Goal: Task Accomplishment & Management: Use online tool/utility

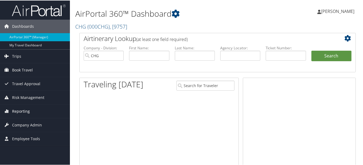
click at [28, 113] on span "Reporting" at bounding box center [21, 110] width 18 height 13
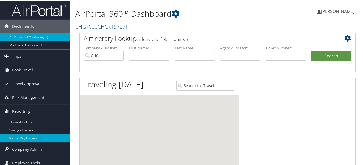
click at [30, 138] on link "Virtual Pay Lookup" at bounding box center [35, 137] width 70 height 8
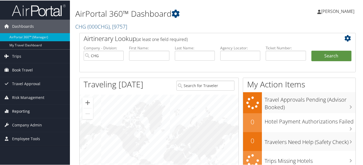
click at [34, 109] on link "Reporting" at bounding box center [35, 110] width 70 height 13
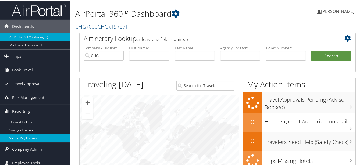
click at [33, 140] on link "Virtual Pay Lookup" at bounding box center [35, 137] width 70 height 8
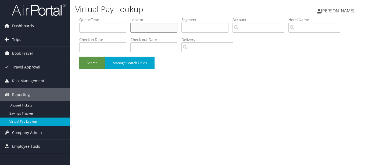
click at [161, 29] on input "text" at bounding box center [153, 28] width 47 height 10
paste input "NMQWFE"
click at [79, 56] on button "Search" at bounding box center [92, 62] width 26 height 13
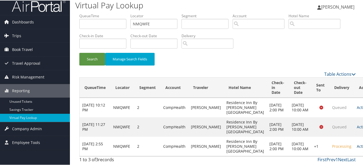
click at [357, 143] on link "Actions" at bounding box center [365, 145] width 17 height 5
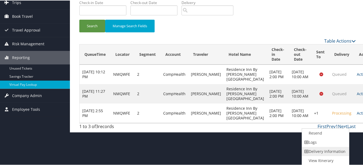
click at [330, 146] on link "Delivery Information" at bounding box center [325, 150] width 46 height 9
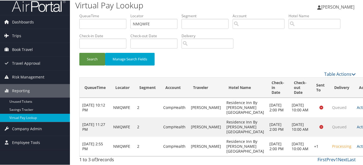
scroll to position [19, 0]
click at [354, 143] on td "Actions Resend Logs Delivery Information View Itinerary" at bounding box center [366, 145] width 24 height 19
click at [357, 143] on link "Actions" at bounding box center [365, 145] width 17 height 5
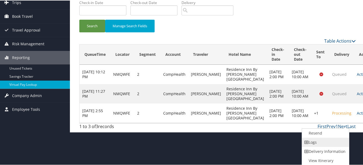
click at [327, 142] on link "Logs" at bounding box center [325, 141] width 46 height 9
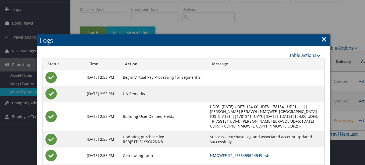
scroll to position [0, 0]
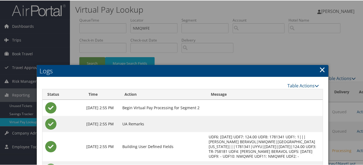
click at [319, 65] on link "×" at bounding box center [322, 68] width 6 height 11
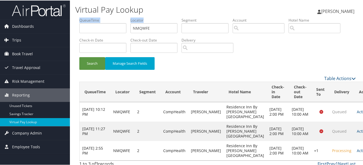
drag, startPoint x: 158, startPoint y: 35, endPoint x: 144, endPoint y: 26, distance: 16.9
click at [109, 17] on ul "QueueTime Locator NMQWFE Segment Account Traveler Hotel Name Check-in Date Chec…" at bounding box center [217, 17] width 276 height 0
click at [150, 26] on input "NMQWFE" at bounding box center [153, 28] width 47 height 10
drag, startPoint x: 157, startPoint y: 26, endPoint x: 102, endPoint y: 26, distance: 54.9
click at [102, 17] on ul "QueueTime Locator NMQWFE Segment Account Traveler Hotel Name Check-in Date Chec…" at bounding box center [217, 17] width 276 height 0
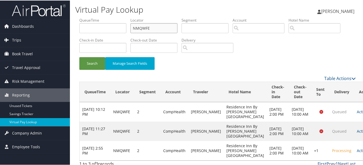
paste input "JUVLZY"
click at [79, 56] on button "Search" at bounding box center [92, 62] width 26 height 13
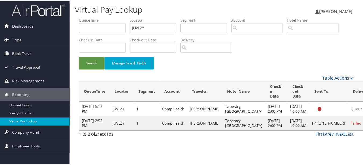
scroll to position [8, 0]
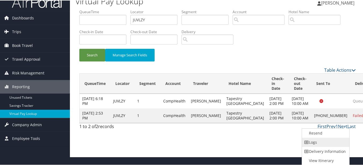
click at [330, 137] on link "Logs" at bounding box center [325, 141] width 46 height 9
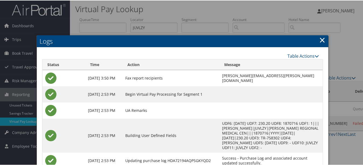
scroll to position [0, 0]
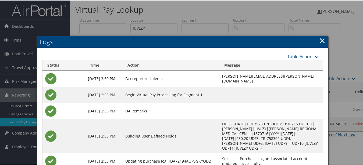
click at [314, 37] on h2 "Logs" at bounding box center [183, 41] width 292 height 12
click at [319, 40] on link "×" at bounding box center [322, 39] width 6 height 11
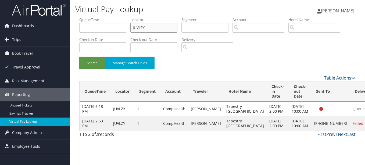
drag, startPoint x: 159, startPoint y: 26, endPoint x: 0, endPoint y: 6, distance: 160.5
click at [0, 8] on html "Menu Dashboards ► AirPortal 360™ (Manager) My Travel Dashboard Trips ► Airtiner…" at bounding box center [182, 82] width 365 height 165
paste input "GEWPXL"
click at [79, 56] on button "Search" at bounding box center [92, 62] width 26 height 13
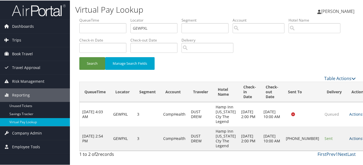
click at [349, 140] on link "Actions" at bounding box center [357, 137] width 17 height 5
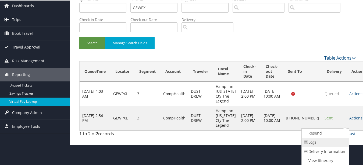
click at [341, 144] on link "Logs" at bounding box center [325, 141] width 46 height 9
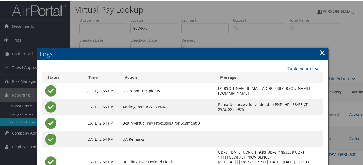
click at [321, 52] on link "×" at bounding box center [322, 52] width 6 height 11
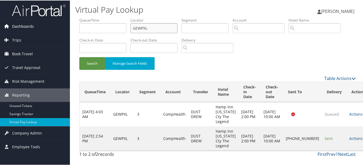
drag, startPoint x: 173, startPoint y: 25, endPoint x: 69, endPoint y: 25, distance: 104.1
click at [69, 25] on div "Dashboards AirPortal 360™ (Manager) My Travel Dashboard Trips Airtinerary® Look…" at bounding box center [182, 82] width 365 height 165
paste input "EYMLHT"
click at [79, 56] on button "Search" at bounding box center [92, 62] width 26 height 13
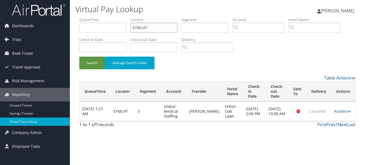
drag, startPoint x: 154, startPoint y: 24, endPoint x: 91, endPoint y: 24, distance: 63.5
click at [91, 17] on ul "QueueTime Locator EYMLHT Segment Account Traveler Hotel Name Check-in Date Chec…" at bounding box center [217, 17] width 276 height 0
paste input "HCXNOR"
click at [79, 56] on button "Search" at bounding box center [92, 62] width 26 height 13
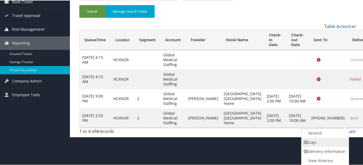
click at [340, 145] on link "Logs" at bounding box center [324, 141] width 46 height 9
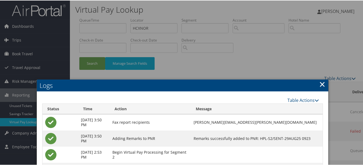
click at [319, 84] on link "×" at bounding box center [322, 83] width 6 height 11
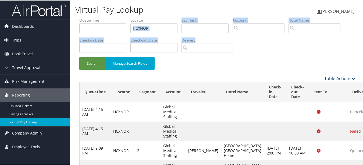
drag, startPoint x: 158, startPoint y: 21, endPoint x: 72, endPoint y: 22, distance: 86.6
click at [72, 22] on div "Virtual Pay Lookup Luke Perry Luke Perry My Settings Travel Agency Contacts Vie…" at bounding box center [217, 94] width 295 height 188
drag, startPoint x: 72, startPoint y: 22, endPoint x: 148, endPoint y: 26, distance: 76.7
click at [148, 26] on input "HCXNOR" at bounding box center [153, 28] width 47 height 10
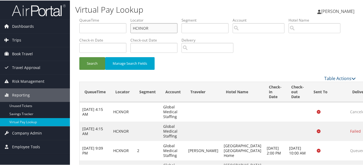
drag, startPoint x: 152, startPoint y: 26, endPoint x: 91, endPoint y: 25, distance: 61.6
click at [91, 17] on ul "QueueTime Locator HCXNOR Segment Account Traveler Hotel Name Check-in Date Chec…" at bounding box center [217, 17] width 276 height 0
paste input "CYQZLZ"
click at [79, 56] on button "Search" at bounding box center [92, 62] width 26 height 13
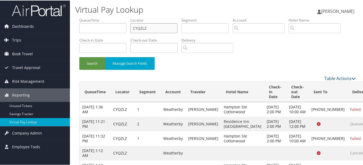
click at [79, 56] on button "Search" at bounding box center [92, 62] width 26 height 13
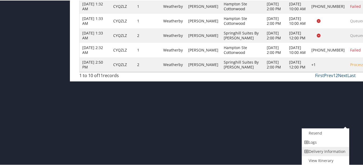
click at [334, 146] on link "Delivery Information" at bounding box center [325, 150] width 46 height 9
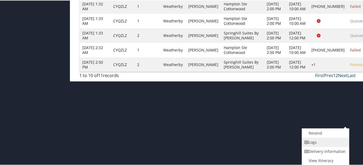
click at [339, 144] on link "Logs" at bounding box center [325, 141] width 46 height 9
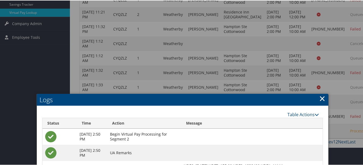
scroll to position [58, 0]
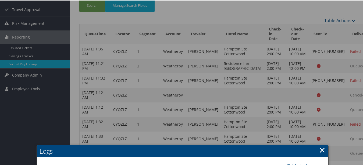
click at [319, 146] on link "×" at bounding box center [322, 149] width 6 height 11
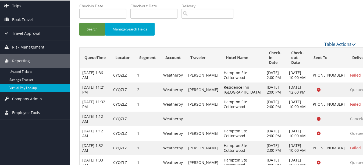
scroll to position [0, 0]
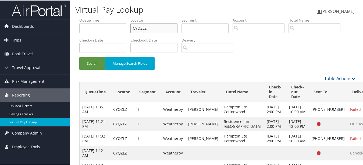
drag, startPoint x: 161, startPoint y: 28, endPoint x: 93, endPoint y: 23, distance: 67.9
click at [93, 17] on ul "QueueTime Locator CYQZLZ Segment Account Traveler Hotel Name Check-in Date Chec…" at bounding box center [217, 17] width 276 height 0
paste input "NHOECM"
click at [79, 56] on button "Search" at bounding box center [92, 62] width 26 height 13
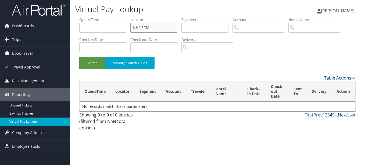
click at [79, 56] on button "Search" at bounding box center [92, 62] width 26 height 13
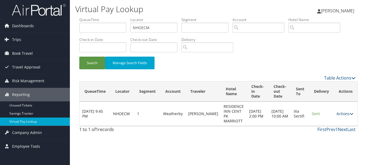
click at [343, 113] on link "Actions" at bounding box center [345, 113] width 17 height 5
click at [336, 125] on link "Logs" at bounding box center [334, 127] width 34 height 9
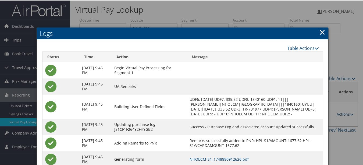
click at [319, 30] on link "×" at bounding box center [322, 31] width 6 height 11
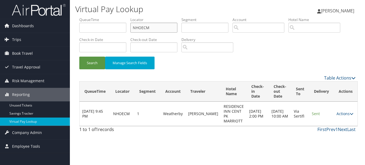
drag, startPoint x: 163, startPoint y: 29, endPoint x: 88, endPoint y: 29, distance: 75.3
click at [88, 17] on ul "QueueTime Locator NHOECM Segment Account Traveler Hotel Name Check-in Date Chec…" at bounding box center [217, 17] width 276 height 0
paste input "LUKLUL"
click at [79, 56] on button "Search" at bounding box center [92, 62] width 26 height 13
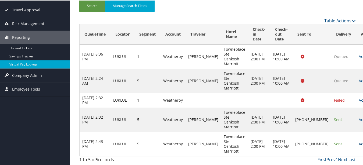
click at [359, 142] on link "Actions" at bounding box center [367, 142] width 17 height 5
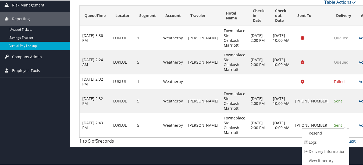
click at [334, 146] on link "Delivery Information" at bounding box center [325, 150] width 46 height 9
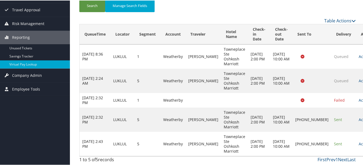
scroll to position [58, 0]
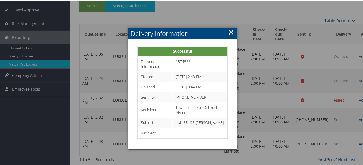
drag, startPoint x: 230, startPoint y: 30, endPoint x: 263, endPoint y: 60, distance: 44.7
click at [232, 30] on link "×" at bounding box center [231, 31] width 6 height 11
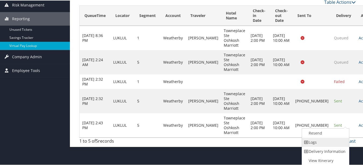
click at [336, 143] on link "Logs" at bounding box center [325, 141] width 46 height 9
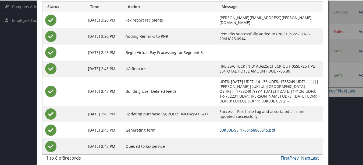
scroll to position [23, 0]
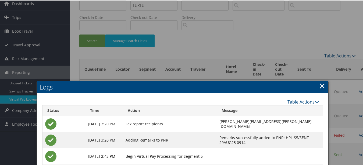
click at [321, 88] on link "×" at bounding box center [322, 85] width 6 height 11
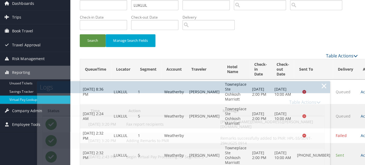
scroll to position [0, 0]
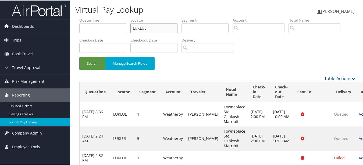
drag, startPoint x: 160, startPoint y: 31, endPoint x: 106, endPoint y: 30, distance: 54.3
click at [106, 17] on ul "QueueTime Locator LUKLUL Segment Account Traveler Hotel Name Check-in Date Chec…" at bounding box center [217, 17] width 276 height 0
paste input "CEMGWR"
click at [79, 56] on button "Search" at bounding box center [92, 62] width 26 height 13
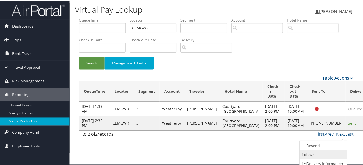
scroll to position [13, 0]
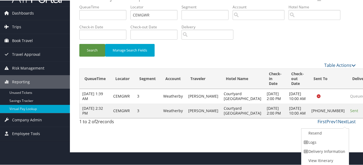
drag, startPoint x: 338, startPoint y: 138, endPoint x: 329, endPoint y: 142, distance: 10.1
click at [329, 142] on link "Logs" at bounding box center [324, 141] width 46 height 9
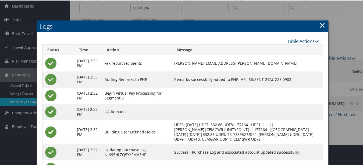
scroll to position [0, 0]
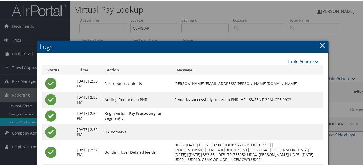
click at [320, 45] on link "×" at bounding box center [322, 44] width 6 height 11
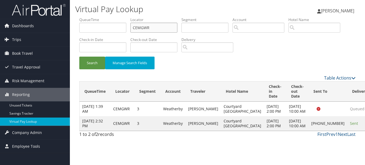
drag, startPoint x: 154, startPoint y: 28, endPoint x: 105, endPoint y: 25, distance: 48.7
click at [106, 17] on ul "QueueTime Locator CEMGWR Segment Account Traveler Hotel Name Check-in Date Chec…" at bounding box center [217, 17] width 276 height 0
paste input "OJRXKJ"
click at [79, 56] on button "Search" at bounding box center [92, 62] width 26 height 13
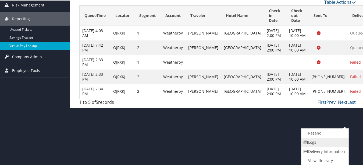
click at [322, 143] on link "Logs" at bounding box center [324, 141] width 46 height 9
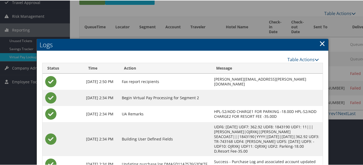
scroll to position [11, 0]
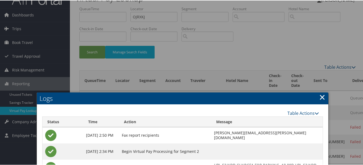
click at [320, 97] on link "×" at bounding box center [322, 96] width 6 height 11
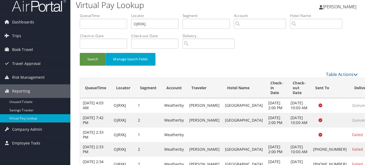
scroll to position [0, 0]
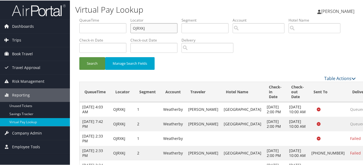
drag, startPoint x: 158, startPoint y: 30, endPoint x: 93, endPoint y: 24, distance: 65.3
click at [93, 17] on ul "QueueTime Locator OJRXKJ Segment Account Traveler Hotel Name Check-in Date Chec…" at bounding box center [217, 17] width 276 height 0
paste input "NCWUMS"
click at [79, 56] on button "Search" at bounding box center [92, 62] width 26 height 13
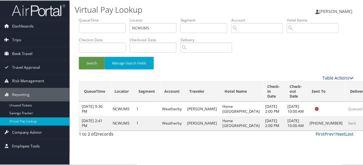
scroll to position [8, 0]
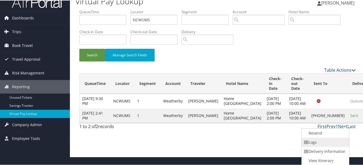
click at [335, 137] on link "Logs" at bounding box center [325, 141] width 46 height 9
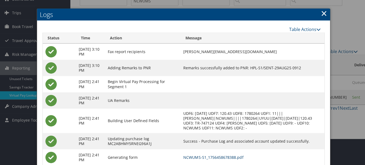
scroll to position [0, 0]
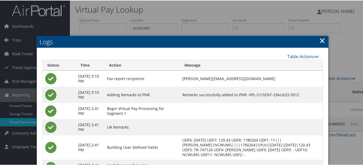
click at [320, 34] on link "×" at bounding box center [322, 39] width 6 height 11
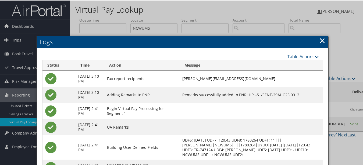
click at [322, 39] on link "×" at bounding box center [322, 39] width 6 height 11
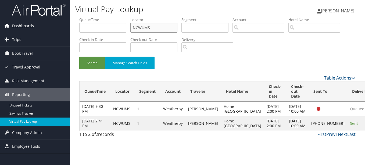
paste input "BXUXF"
drag, startPoint x: 160, startPoint y: 27, endPoint x: 59, endPoint y: 20, distance: 100.6
click at [59, 20] on div "Dashboards AirPortal 360™ (Manager) My Travel Dashboard Trips Airtinerary® Look…" at bounding box center [182, 82] width 365 height 165
click at [79, 56] on button "Search" at bounding box center [92, 62] width 26 height 13
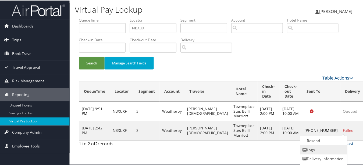
scroll to position [8, 0]
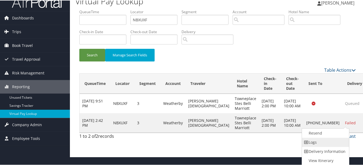
click at [338, 144] on link "Logs" at bounding box center [325, 141] width 46 height 9
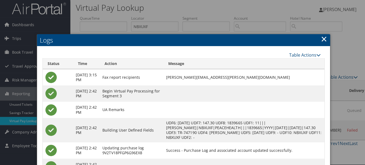
scroll to position [0, 0]
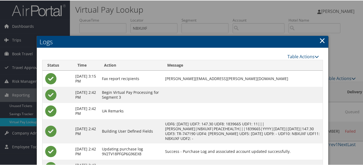
click at [319, 41] on link "×" at bounding box center [322, 39] width 6 height 11
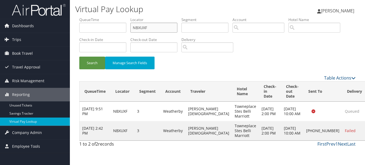
drag, startPoint x: 144, startPoint y: 27, endPoint x: 108, endPoint y: 25, distance: 35.5
click at [108, 17] on ul "QueueTime Locator NBXUXF Segment Account Traveler Hotel Name Check-in Date Chec…" at bounding box center [217, 17] width 276 height 0
paste input "WIQSKY"
click at [79, 56] on button "Search" at bounding box center [92, 62] width 26 height 13
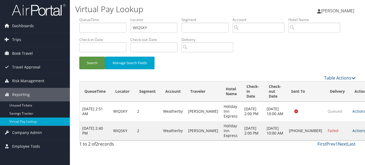
click at [353, 133] on link "Actions" at bounding box center [361, 130] width 17 height 5
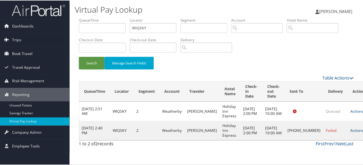
scroll to position [8, 0]
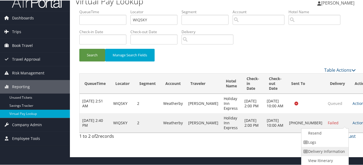
click at [333, 146] on link "Delivery Information" at bounding box center [324, 150] width 46 height 9
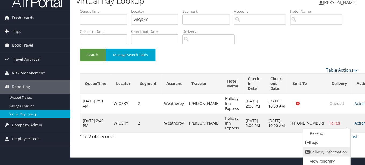
scroll to position [0, 0]
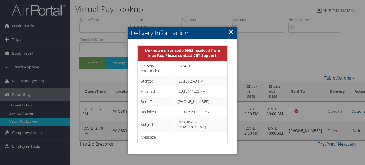
click at [227, 32] on h2 "Delivery Information" at bounding box center [182, 33] width 109 height 12
click at [229, 32] on link "×" at bounding box center [231, 31] width 6 height 11
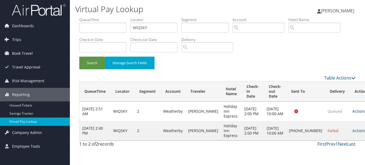
click at [350, 130] on td "Actions Resend Logs Delivery Information View Itinerary" at bounding box center [362, 130] width 24 height 19
click at [353, 133] on link "Actions" at bounding box center [361, 130] width 17 height 5
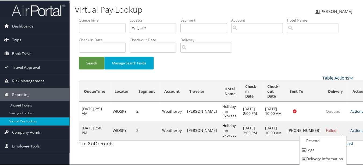
scroll to position [8, 0]
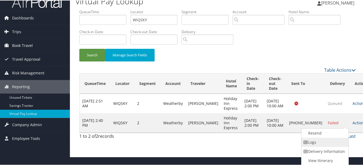
click at [328, 143] on link "Logs" at bounding box center [324, 141] width 46 height 9
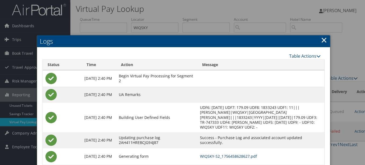
scroll to position [0, 0]
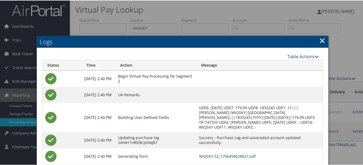
click at [320, 37] on link "×" at bounding box center [322, 39] width 6 height 11
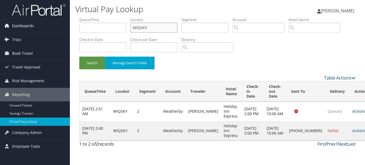
drag, startPoint x: 98, startPoint y: 30, endPoint x: 46, endPoint y: 30, distance: 52.7
click at [48, 30] on div "Dashboards AirPortal 360™ (Manager) My Travel Dashboard Trips Airtinerary® Look…" at bounding box center [182, 82] width 365 height 165
paste input "MJNWPQ"
click at [79, 56] on button "Search" at bounding box center [92, 62] width 26 height 13
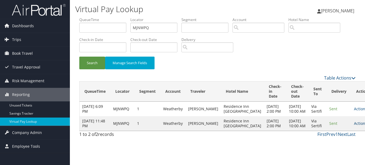
click at [354, 126] on link "Actions" at bounding box center [362, 122] width 17 height 5
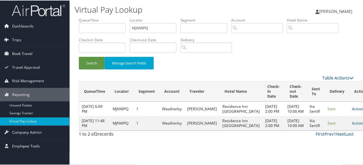
scroll to position [14, 0]
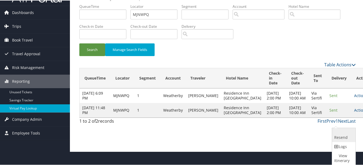
click at [333, 141] on link "Resend" at bounding box center [343, 134] width 22 height 14
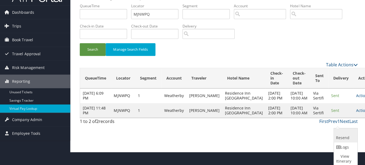
scroll to position [0, 0]
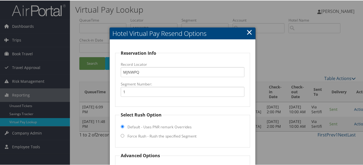
click at [249, 30] on link "×" at bounding box center [249, 31] width 6 height 11
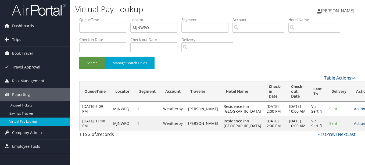
click at [365, 125] on icon at bounding box center [369, 123] width 4 height 4
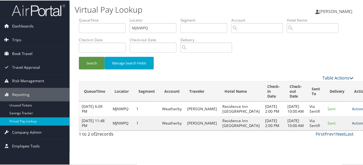
scroll to position [14, 0]
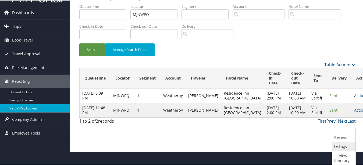
click at [345, 144] on link "Logs" at bounding box center [343, 145] width 22 height 9
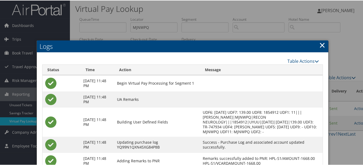
scroll to position [0, 0]
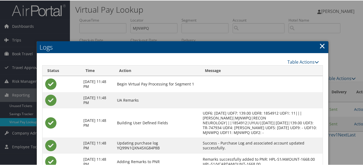
click at [319, 46] on link "×" at bounding box center [322, 45] width 6 height 11
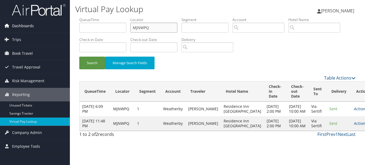
drag, startPoint x: 162, startPoint y: 28, endPoint x: 36, endPoint y: 30, distance: 126.4
click at [36, 30] on div "Dashboards AirPortal 360™ (Manager) My Travel Dashboard Trips Airtinerary® Look…" at bounding box center [182, 82] width 365 height 165
paste input "OTLSAK"
click at [79, 56] on button "Search" at bounding box center [92, 62] width 26 height 13
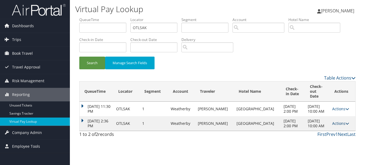
click at [339, 120] on link "Actions" at bounding box center [340, 122] width 17 height 5
drag, startPoint x: 333, startPoint y: 136, endPoint x: 326, endPoint y: 137, distance: 7.4
click at [333, 136] on link "Logs" at bounding box center [328, 135] width 34 height 9
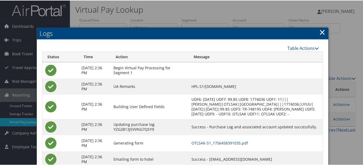
click at [318, 31] on div "Logs Table Actions Loading... Status Time Action Message Aug 29, 2025 2:36 PM B…" at bounding box center [183, 112] width 292 height 171
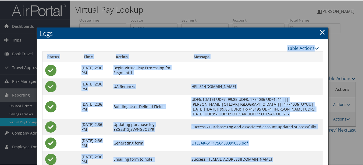
click at [288, 44] on div "Table Actions" at bounding box center [217, 47] width 203 height 6
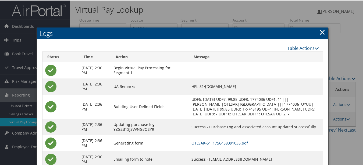
click at [320, 34] on link "×" at bounding box center [322, 31] width 6 height 11
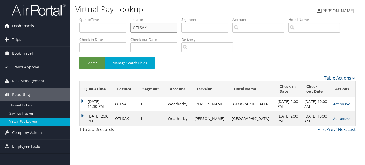
drag, startPoint x: 162, startPoint y: 28, endPoint x: 37, endPoint y: 28, distance: 124.8
click at [37, 28] on div "Dashboards AirPortal 360™ (Manager) My Travel Dashboard Trips Airtinerary® Look…" at bounding box center [182, 82] width 365 height 165
paste input "LMKTJI"
click at [79, 56] on button "Search" at bounding box center [92, 62] width 26 height 13
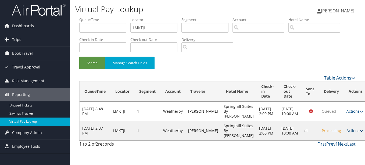
click at [347, 133] on link "Actions" at bounding box center [355, 130] width 17 height 5
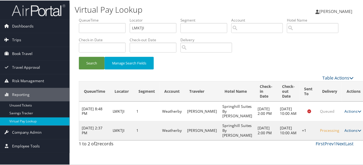
scroll to position [8, 0]
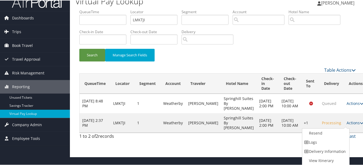
drag, startPoint x: 319, startPoint y: 138, endPoint x: 316, endPoint y: 137, distance: 3.4
click at [319, 138] on link "Logs" at bounding box center [325, 141] width 46 height 9
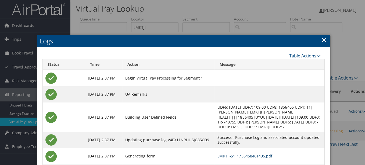
scroll to position [0, 0]
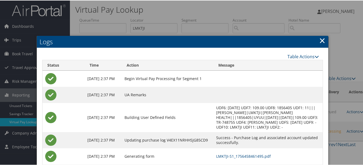
click at [320, 37] on link "×" at bounding box center [322, 39] width 6 height 11
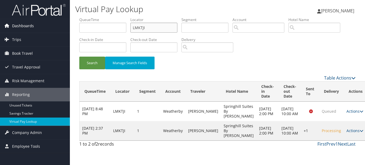
drag, startPoint x: 162, startPoint y: 30, endPoint x: 52, endPoint y: 30, distance: 110.0
click at [52, 30] on div "Dashboards AirPortal 360™ (Manager) My Travel Dashboard Trips Airtinerary® Look…" at bounding box center [182, 82] width 365 height 165
paste input "HLAUHD"
click at [79, 56] on button "Search" at bounding box center [92, 62] width 26 height 13
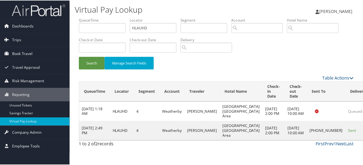
scroll to position [13, 0]
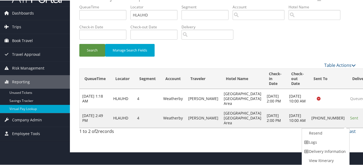
drag, startPoint x: 335, startPoint y: 139, endPoint x: 253, endPoint y: 118, distance: 85.1
click at [335, 139] on link "Logs" at bounding box center [325, 141] width 46 height 9
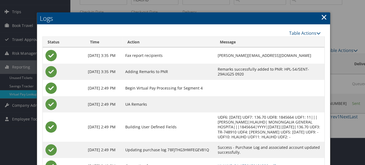
scroll to position [0, 0]
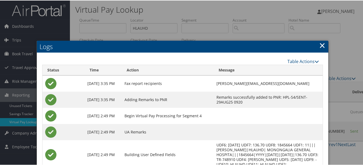
click at [319, 46] on link "×" at bounding box center [322, 44] width 6 height 11
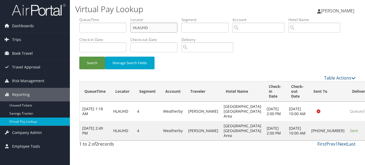
drag, startPoint x: 160, startPoint y: 32, endPoint x: 88, endPoint y: 27, distance: 72.0
click at [88, 17] on ul "QueueTime Locator HLAUHD Segment Account Traveler Hotel Name Check-in Date Chec…" at bounding box center [217, 17] width 276 height 0
paste input "IYQGOR"
click at [79, 56] on button "Search" at bounding box center [92, 62] width 26 height 13
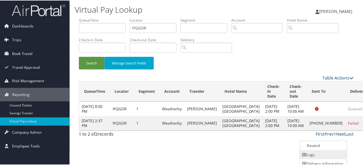
scroll to position [13, 0]
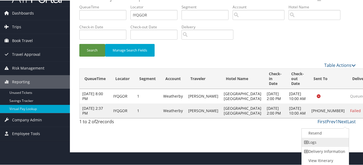
click at [336, 137] on link "Logs" at bounding box center [325, 141] width 46 height 9
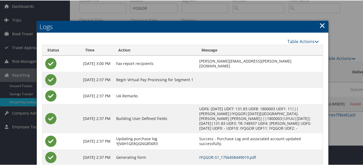
scroll to position [0, 0]
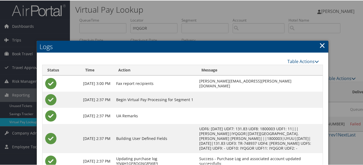
click at [313, 44] on h2 "Logs" at bounding box center [183, 46] width 292 height 12
click at [320, 44] on link "×" at bounding box center [322, 44] width 6 height 11
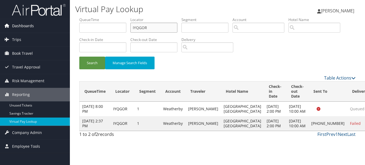
drag, startPoint x: 163, startPoint y: 26, endPoint x: 36, endPoint y: 27, distance: 126.4
click at [37, 27] on div "Dashboards AirPortal 360™ (Manager) My Travel Dashboard Trips Airtinerary® Look…" at bounding box center [182, 82] width 365 height 165
paste input "UTURBX"
click at [79, 56] on button "Search" at bounding box center [92, 62] width 26 height 13
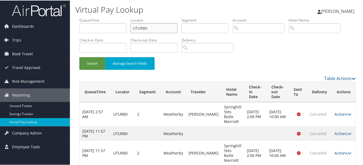
drag, startPoint x: 163, startPoint y: 30, endPoint x: 118, endPoint y: 25, distance: 45.2
click at [119, 17] on ul "QueueTime Locator UTURBX Segment Account Traveler Hotel Name Check-in Date Chec…" at bounding box center [217, 17] width 276 height 0
paste input "WSSLAN"
click at [79, 56] on button "Search" at bounding box center [92, 62] width 26 height 13
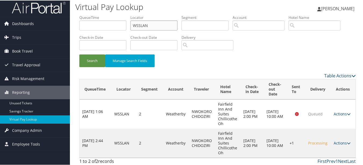
scroll to position [4, 0]
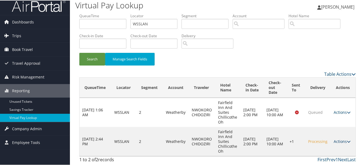
click at [339, 140] on link "Actions" at bounding box center [342, 140] width 17 height 5
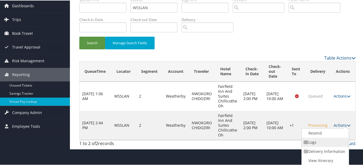
click at [335, 144] on link "Logs" at bounding box center [325, 141] width 46 height 9
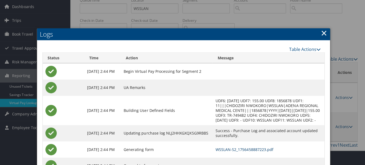
scroll to position [0, 0]
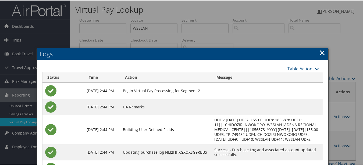
click at [316, 53] on h2 "Logs" at bounding box center [183, 53] width 292 height 12
click at [319, 52] on link "×" at bounding box center [322, 52] width 6 height 11
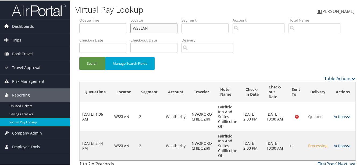
drag, startPoint x: 122, startPoint y: 21, endPoint x: 24, endPoint y: 22, distance: 97.6
click at [26, 21] on div "Dashboards AirPortal 360™ (Manager) My Travel Dashboard Trips Airtinerary® Look…" at bounding box center [182, 84] width 365 height 169
paste input "ONBKX"
click at [79, 56] on button "Search" at bounding box center [92, 62] width 26 height 13
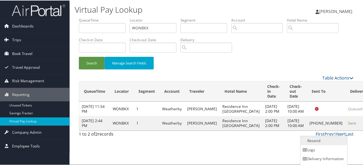
scroll to position [8, 0]
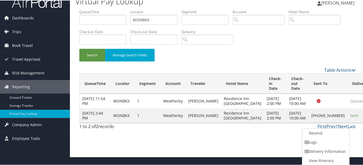
drag, startPoint x: 323, startPoint y: 140, endPoint x: 303, endPoint y: 142, distance: 20.0
click at [322, 140] on link "Logs" at bounding box center [325, 141] width 46 height 9
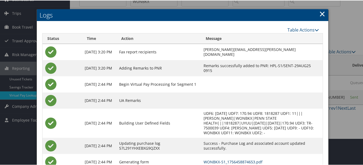
scroll to position [0, 0]
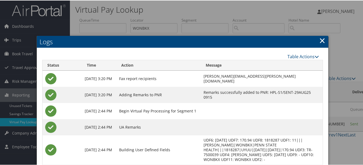
click at [320, 40] on link "×" at bounding box center [322, 39] width 6 height 11
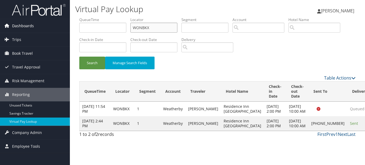
drag, startPoint x: 174, startPoint y: 27, endPoint x: 52, endPoint y: 27, distance: 121.6
click at [52, 27] on div "Dashboards AirPortal 360™ (Manager) My Travel Dashboard Trips Airtinerary® Look…" at bounding box center [182, 82] width 365 height 165
paste input "JRRBUV"
click at [79, 56] on button "Search" at bounding box center [92, 62] width 26 height 13
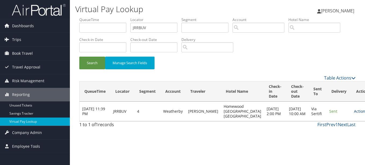
click at [354, 113] on link "Actions" at bounding box center [362, 110] width 17 height 5
click at [328, 124] on link "Logs" at bounding box center [333, 127] width 34 height 9
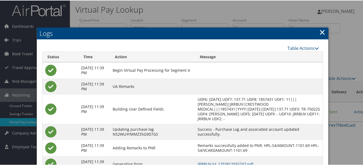
click at [319, 30] on link "×" at bounding box center [322, 31] width 6 height 11
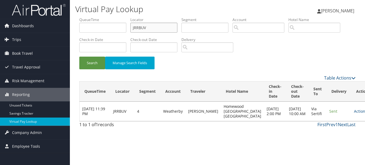
drag, startPoint x: 161, startPoint y: 28, endPoint x: 88, endPoint y: 28, distance: 72.3
click at [88, 17] on ul "QueueTime Locator JRRBUV Segment Account Traveler Hotel Name Check-in Date Chec…" at bounding box center [217, 17] width 276 height 0
paste input "GDLQSY"
click at [79, 56] on button "Search" at bounding box center [92, 62] width 26 height 13
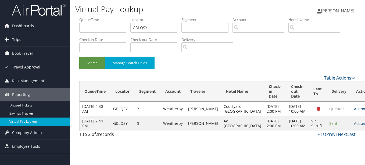
click at [354, 126] on link "Actions" at bounding box center [362, 122] width 17 height 5
drag, startPoint x: 329, startPoint y: 152, endPoint x: 324, endPoint y: 154, distance: 5.1
click at [328, 152] on link "Logs" at bounding box center [333, 149] width 34 height 9
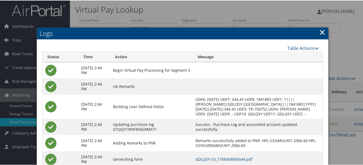
click at [320, 30] on link "×" at bounding box center [322, 31] width 6 height 11
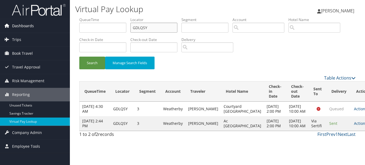
drag, startPoint x: 159, startPoint y: 31, endPoint x: 64, endPoint y: 25, distance: 95.4
click at [64, 25] on div "Dashboards AirPortal 360™ (Manager) My Travel Dashboard Trips Airtinerary® Look…" at bounding box center [182, 82] width 365 height 165
paste input "ESRGMR"
click at [79, 56] on button "Search" at bounding box center [92, 62] width 26 height 13
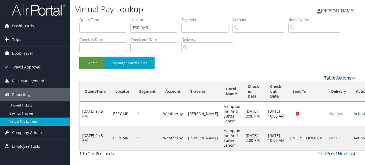
click at [354, 139] on link "Actions" at bounding box center [362, 137] width 17 height 5
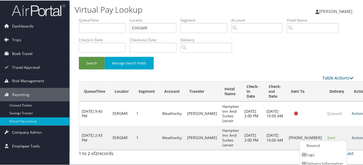
scroll to position [13, 0]
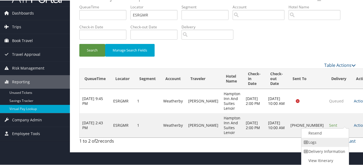
click at [331, 144] on link "Logs" at bounding box center [324, 141] width 46 height 9
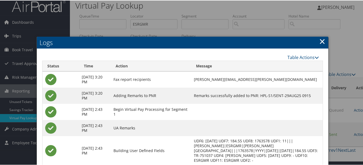
scroll to position [3, 0]
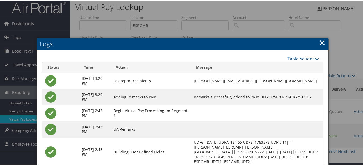
click at [325, 46] on h2 "Logs" at bounding box center [183, 43] width 292 height 12
click at [320, 43] on link "×" at bounding box center [322, 42] width 6 height 11
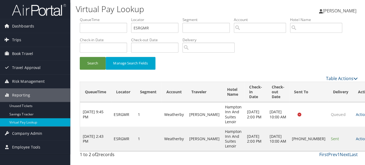
scroll to position [0, 0]
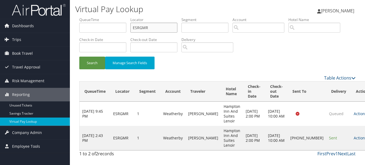
drag, startPoint x: 161, startPoint y: 23, endPoint x: 101, endPoint y: 22, distance: 60.0
click at [101, 17] on ul "QueueTime Locator ESRGMR Segment Account Traveler Hotel Name Check-in Date Chec…" at bounding box center [217, 17] width 276 height 0
paste input "WUAGTS"
click at [79, 56] on button "Search" at bounding box center [92, 62] width 26 height 13
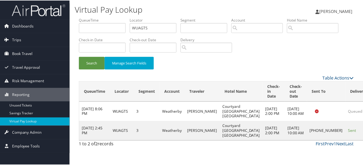
scroll to position [8, 0]
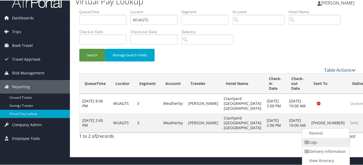
click at [327, 144] on link "Logs" at bounding box center [325, 141] width 46 height 9
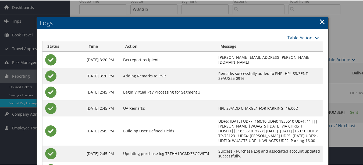
scroll to position [0, 0]
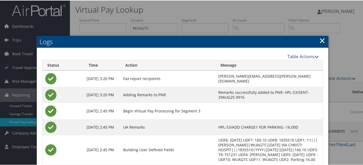
drag, startPoint x: 320, startPoint y: 40, endPoint x: 319, endPoint y: 48, distance: 7.5
click at [320, 40] on link "×" at bounding box center [322, 39] width 6 height 11
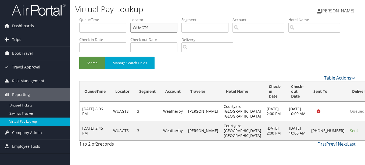
drag, startPoint x: 163, startPoint y: 26, endPoint x: 36, endPoint y: 15, distance: 127.5
click at [41, 16] on div "Dashboards AirPortal 360™ (Manager) My Travel Dashboard Trips Airtinerary® Look…" at bounding box center [182, 82] width 365 height 165
paste input "HOYRSQ"
click at [79, 56] on button "Search" at bounding box center [92, 62] width 26 height 13
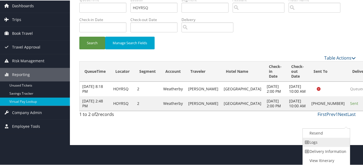
click at [326, 145] on link "Logs" at bounding box center [326, 141] width 46 height 9
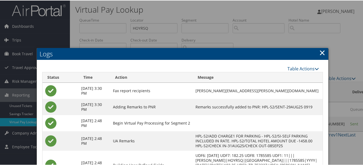
click at [320, 52] on link "×" at bounding box center [322, 52] width 6 height 11
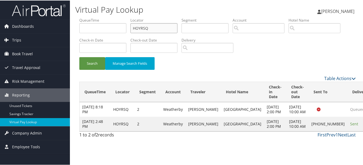
drag, startPoint x: 110, startPoint y: 23, endPoint x: 96, endPoint y: 21, distance: 14.3
click at [96, 17] on ul "QueueTime Locator HOYRSQ Segment Account Traveler Hotel Name Check-in Date Chec…" at bounding box center [217, 17] width 276 height 0
paste input "MSDGUH"
drag, startPoint x: 164, startPoint y: 27, endPoint x: 91, endPoint y: 27, distance: 73.2
click at [91, 17] on ul "QueueTime Locator MSDGUHRSQ Segment Account Traveler Hotel Name Check-in Date C…" at bounding box center [217, 17] width 276 height 0
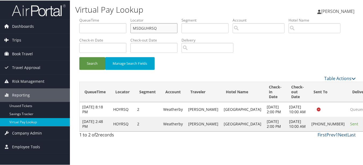
paste input "text"
click at [79, 56] on button "Search" at bounding box center [92, 62] width 26 height 13
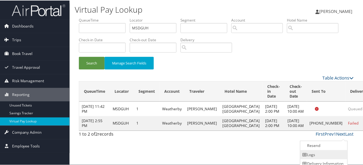
scroll to position [13, 0]
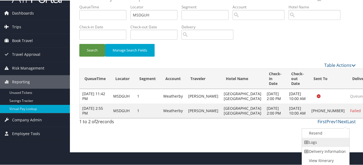
click at [333, 143] on link "Logs" at bounding box center [325, 141] width 46 height 9
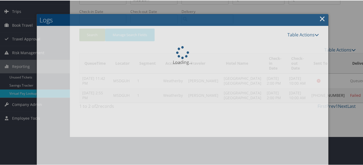
scroll to position [51, 0]
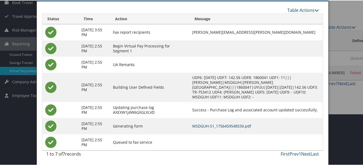
drag, startPoint x: 211, startPoint y: 121, endPoint x: 235, endPoint y: 125, distance: 24.6
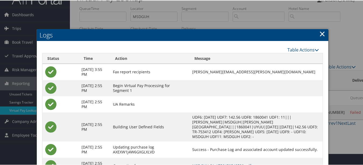
scroll to position [0, 0]
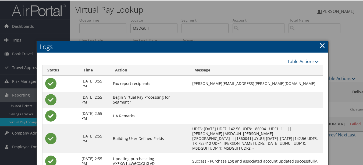
click at [320, 41] on link "×" at bounding box center [322, 44] width 6 height 11
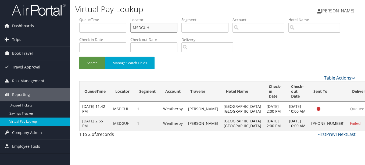
drag, startPoint x: 155, startPoint y: 25, endPoint x: 102, endPoint y: 23, distance: 52.7
click at [102, 17] on ul "QueueTime Locator MSDGUH Segment Account Traveler Hotel Name Check-in Date Chec…" at bounding box center [217, 17] width 276 height 0
paste input "GIRUNP"
click at [79, 56] on button "Search" at bounding box center [92, 62] width 26 height 13
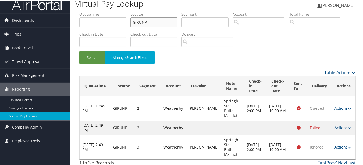
scroll to position [9, 0]
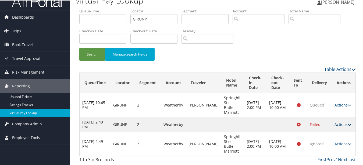
click at [340, 123] on link "Actions" at bounding box center [343, 123] width 17 height 5
click at [343, 143] on link "Logs" at bounding box center [343, 145] width 22 height 9
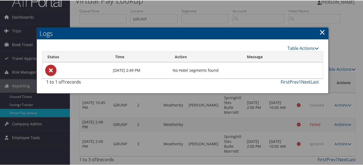
click at [317, 33] on h2 "Logs" at bounding box center [183, 33] width 292 height 12
click at [319, 33] on link "×" at bounding box center [322, 31] width 6 height 11
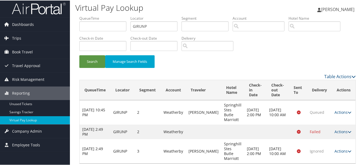
scroll to position [0, 0]
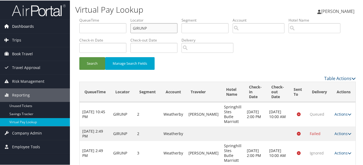
drag, startPoint x: 156, startPoint y: 24, endPoint x: 59, endPoint y: 24, distance: 97.6
click at [59, 24] on div "Dashboards AirPortal 360™ (Manager) My Travel Dashboard Trips Airtinerary® Look…" at bounding box center [182, 87] width 365 height 174
paste input "IYNMGO"
click at [79, 56] on button "Search" at bounding box center [92, 62] width 26 height 13
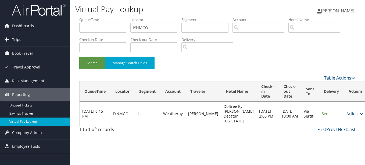
click at [347, 112] on link "Actions" at bounding box center [355, 113] width 17 height 5
click at [334, 129] on link "Logs" at bounding box center [332, 130] width 34 height 9
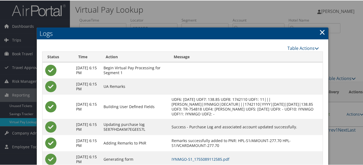
click at [319, 34] on link "×" at bounding box center [322, 31] width 6 height 11
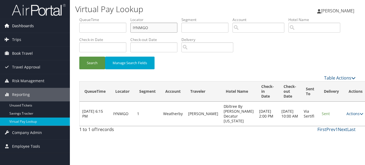
drag, startPoint x: 166, startPoint y: 30, endPoint x: 49, endPoint y: 30, distance: 116.5
click at [49, 30] on div "Dashboards AirPortal 360™ (Manager) My Travel Dashboard Trips Airtinerary® Look…" at bounding box center [182, 82] width 365 height 165
paste input "JLWPCT"
click at [79, 56] on button "Search" at bounding box center [92, 62] width 26 height 13
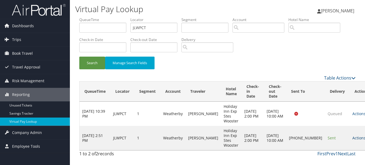
click at [353, 136] on link "Actions" at bounding box center [361, 137] width 17 height 5
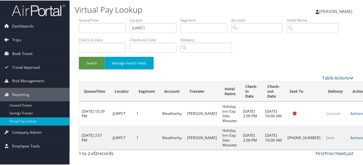
scroll to position [13, 0]
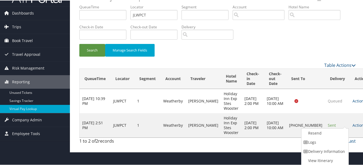
drag, startPoint x: 335, startPoint y: 142, endPoint x: 232, endPoint y: 132, distance: 103.6
click at [334, 142] on link "Logs" at bounding box center [324, 141] width 46 height 9
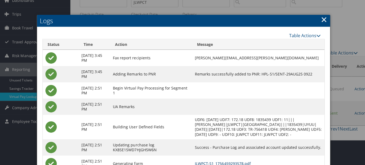
scroll to position [0, 0]
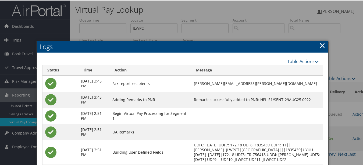
click at [319, 44] on link "×" at bounding box center [322, 44] width 6 height 11
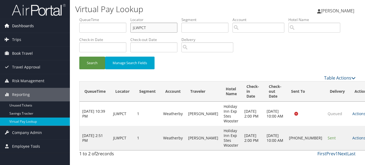
drag, startPoint x: 160, startPoint y: 26, endPoint x: 32, endPoint y: 22, distance: 128.3
click at [32, 22] on div "Dashboards AirPortal 360™ (Manager) My Travel Dashboard Trips Airtinerary® Look…" at bounding box center [182, 82] width 365 height 165
paste input "LOEJJV"
click at [79, 56] on button "Search" at bounding box center [92, 62] width 26 height 13
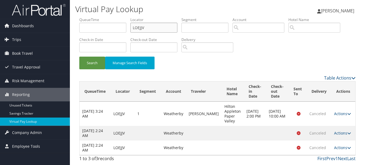
drag, startPoint x: 155, startPoint y: 29, endPoint x: 80, endPoint y: 20, distance: 75.6
click at [80, 17] on ul "QueueTime Locator LOEJJV Segment Account Traveler Hotel Name Check-in Date Chec…" at bounding box center [217, 17] width 276 height 0
paste input "DINGRZ"
click at [79, 56] on button "Search" at bounding box center [92, 62] width 26 height 13
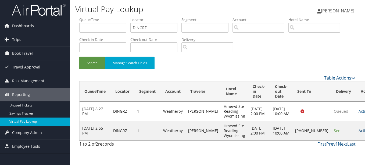
click at [359, 133] on link "Actions" at bounding box center [367, 130] width 17 height 5
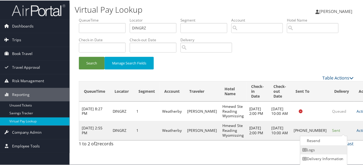
scroll to position [8, 0]
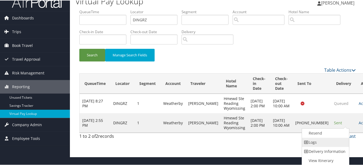
click at [332, 141] on link "Logs" at bounding box center [325, 141] width 46 height 9
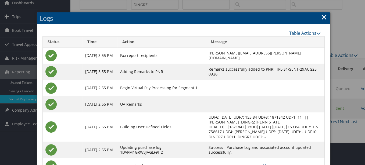
scroll to position [0, 0]
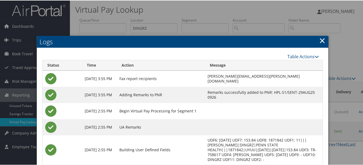
click at [322, 42] on link "×" at bounding box center [322, 39] width 6 height 11
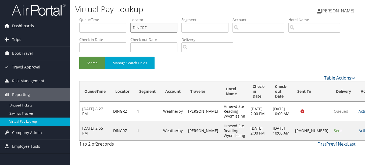
drag, startPoint x: 170, startPoint y: 30, endPoint x: 60, endPoint y: 29, distance: 109.5
click at [61, 29] on div "Dashboards AirPortal 360™ (Manager) My Travel Dashboard Trips Airtinerary® Look…" at bounding box center [182, 82] width 365 height 165
paste input "KGBXJN"
click at [79, 56] on button "Search" at bounding box center [92, 62] width 26 height 13
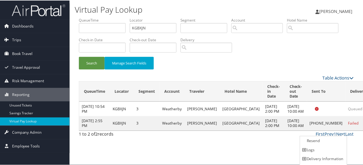
scroll to position [8, 0]
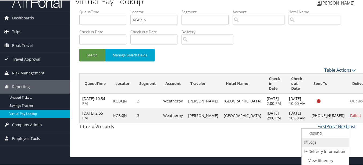
click at [317, 143] on link "Logs" at bounding box center [325, 141] width 46 height 9
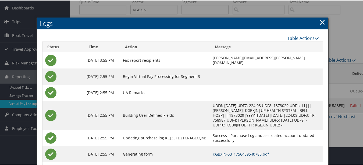
scroll to position [0, 0]
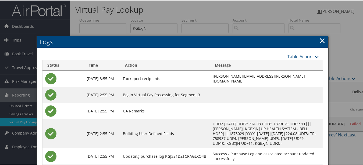
click at [320, 38] on link "×" at bounding box center [322, 39] width 6 height 11
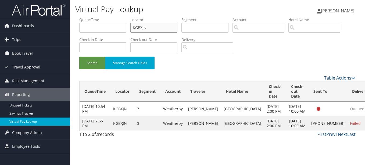
drag, startPoint x: 171, startPoint y: 29, endPoint x: 83, endPoint y: 26, distance: 87.7
click at [87, 17] on ul "QueueTime Locator KGBXJN Segment Account Traveler Hotel Name Check-in Date Chec…" at bounding box center [217, 17] width 276 height 0
paste input "SRGCTA"
click at [79, 56] on button "Search" at bounding box center [92, 62] width 26 height 13
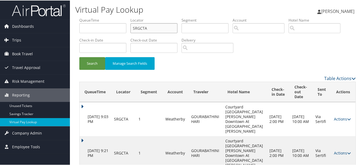
scroll to position [24, 0]
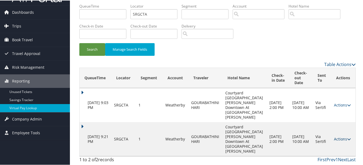
click at [335, 136] on link "Actions" at bounding box center [342, 138] width 17 height 5
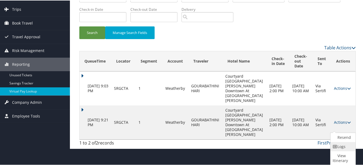
click at [335, 145] on icon at bounding box center [335, 146] width 5 height 4
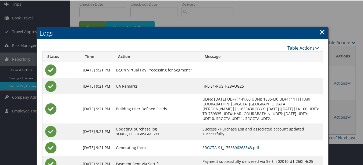
scroll to position [0, 0]
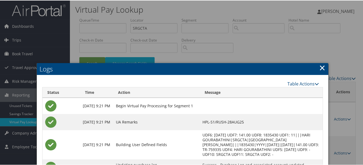
click at [320, 71] on link "×" at bounding box center [322, 67] width 6 height 11
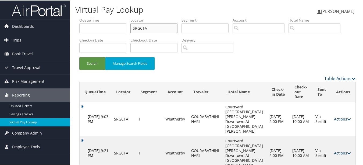
drag, startPoint x: 168, startPoint y: 28, endPoint x: 98, endPoint y: 28, distance: 69.7
click at [98, 17] on ul "QueueTime Locator SRGCTA Segment Account Traveler Hotel Name Check-in Date Chec…" at bounding box center [217, 17] width 276 height 0
paste input "KZEMXL"
click at [79, 56] on button "Search" at bounding box center [92, 62] width 26 height 13
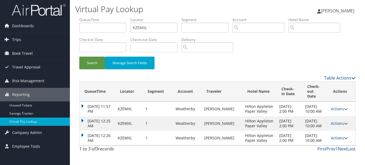
click at [338, 135] on link "Actions" at bounding box center [339, 137] width 17 height 5
click at [331, 149] on link "Logs" at bounding box center [329, 149] width 34 height 9
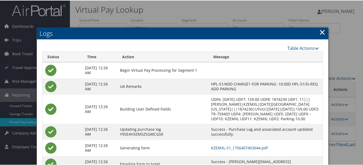
drag, startPoint x: 317, startPoint y: 28, endPoint x: 320, endPoint y: 29, distance: 3.1
click at [317, 28] on h2 "Logs" at bounding box center [183, 33] width 292 height 12
click at [321, 30] on link "×" at bounding box center [322, 31] width 6 height 11
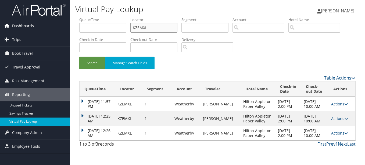
drag, startPoint x: 143, startPoint y: 29, endPoint x: 67, endPoint y: 30, distance: 75.6
click at [67, 29] on div "Dashboards AirPortal 360™ (Manager) My Travel Dashboard Trips Airtinerary® Look…" at bounding box center [182, 82] width 365 height 165
paste input "JILDJC"
click at [79, 56] on button "Search" at bounding box center [92, 62] width 26 height 13
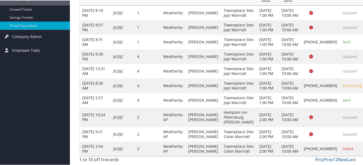
scroll to position [159, 0]
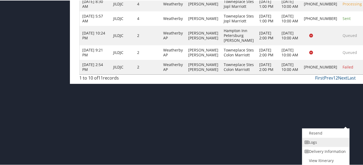
click at [336, 142] on link "Logs" at bounding box center [325, 141] width 46 height 9
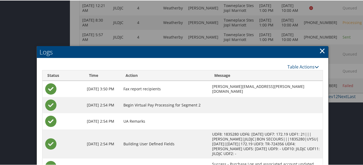
scroll to position [108, 0]
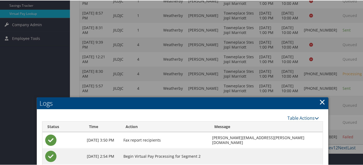
click at [320, 102] on link "×" at bounding box center [322, 101] width 6 height 11
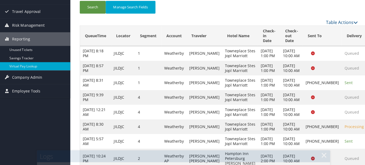
scroll to position [0, 0]
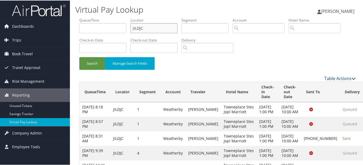
drag, startPoint x: 146, startPoint y: 25, endPoint x: 72, endPoint y: 24, distance: 73.4
click at [72, 24] on div "Virtual Pay Lookup Luke Perry Luke Perry My Settings Travel Agency Contacts Vie…" at bounding box center [217, 130] width 295 height 261
paste input "DHYAKK"
click at [79, 56] on button "Search" at bounding box center [92, 62] width 26 height 13
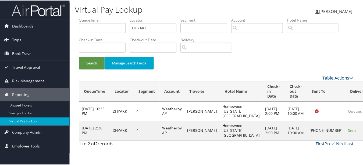
scroll to position [8, 0]
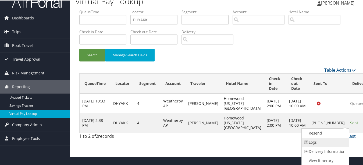
click at [333, 142] on link "Logs" at bounding box center [325, 141] width 46 height 9
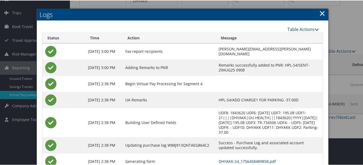
scroll to position [0, 0]
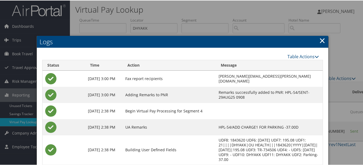
click at [321, 39] on link "×" at bounding box center [322, 39] width 6 height 11
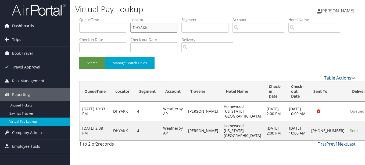
drag, startPoint x: 166, startPoint y: 26, endPoint x: 63, endPoint y: 26, distance: 102.5
click at [62, 26] on div "Dashboards AirPortal 360™ (Manager) My Travel Dashboard Trips Airtinerary® Look…" at bounding box center [182, 82] width 365 height 165
paste input "OLLEVM"
click at [79, 56] on button "Search" at bounding box center [92, 62] width 26 height 13
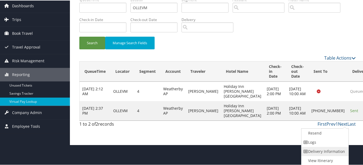
click at [339, 147] on link "Delivery Information" at bounding box center [324, 150] width 46 height 9
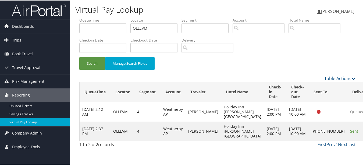
scroll to position [4, 0]
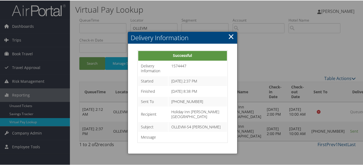
click at [231, 30] on link "×" at bounding box center [231, 35] width 6 height 11
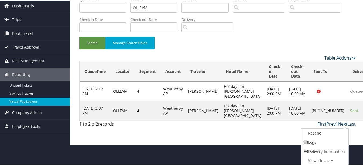
drag, startPoint x: 341, startPoint y: 145, endPoint x: 257, endPoint y: 132, distance: 85.2
click at [340, 145] on link "Logs" at bounding box center [324, 141] width 46 height 9
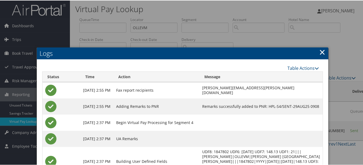
scroll to position [0, 0]
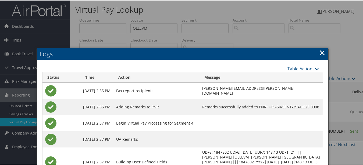
click at [322, 52] on link "×" at bounding box center [322, 52] width 6 height 11
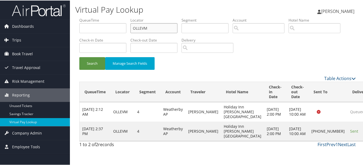
drag, startPoint x: 161, startPoint y: 23, endPoint x: 84, endPoint y: 24, distance: 77.7
click at [84, 17] on ul "QueueTime Locator OLLEVM Segment Account Traveler Hotel Name Check-in Date Chec…" at bounding box center [217, 17] width 276 height 0
paste input "UWYOUU"
click at [79, 56] on button "Search" at bounding box center [92, 62] width 26 height 13
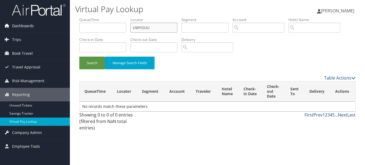
drag, startPoint x: 162, startPoint y: 25, endPoint x: 56, endPoint y: 27, distance: 106.3
click at [56, 27] on div "Dashboards AirPortal 360™ (Manager) My Travel Dashboard Trips Airtinerary® Look…" at bounding box center [182, 82] width 365 height 165
paste input "WNIBID"
click at [79, 56] on button "Search" at bounding box center [92, 62] width 26 height 13
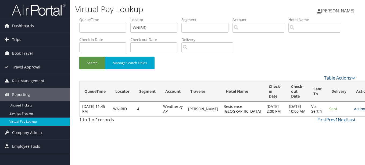
click at [354, 111] on link "Actions" at bounding box center [362, 108] width 17 height 5
click at [337, 127] on link "Logs" at bounding box center [333, 130] width 34 height 9
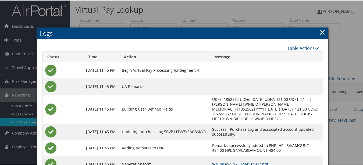
click at [323, 34] on link "×" at bounding box center [322, 31] width 6 height 11
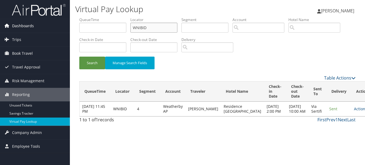
drag, startPoint x: 156, startPoint y: 29, endPoint x: 66, endPoint y: 28, distance: 89.8
click at [70, 28] on div "Virtual Pay Lookup Luke Perry Luke Perry My Settings Travel Agency Contacts Vie…" at bounding box center [217, 82] width 295 height 165
paste input "NRYBUF"
click at [79, 56] on button "Search" at bounding box center [92, 62] width 26 height 13
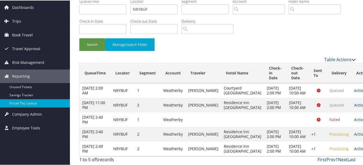
click at [354, 145] on link "Actions" at bounding box center [362, 147] width 17 height 5
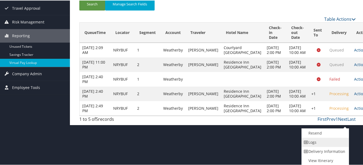
click at [333, 144] on link "Logs" at bounding box center [325, 141] width 46 height 9
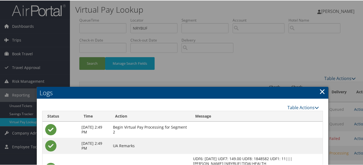
click at [322, 88] on link "×" at bounding box center [322, 90] width 6 height 11
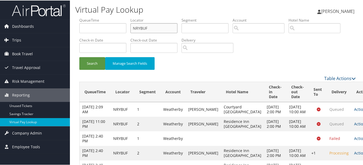
drag, startPoint x: 153, startPoint y: 30, endPoint x: 82, endPoint y: 23, distance: 71.9
click at [96, 17] on ul "QueueTime Locator NRYBUF Segment Account Traveler Hotel Name Check-in Date Chec…" at bounding box center [217, 17] width 276 height 0
paste input "UPPSPL"
click at [79, 56] on button "Search" at bounding box center [92, 62] width 26 height 13
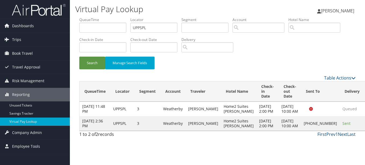
click at [340, 130] on td "Sent" at bounding box center [352, 123] width 25 height 15
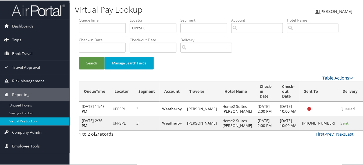
scroll to position [8, 0]
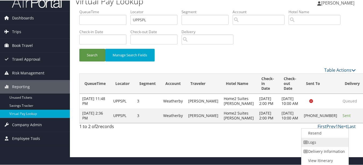
click at [340, 137] on link "Logs" at bounding box center [324, 141] width 46 height 9
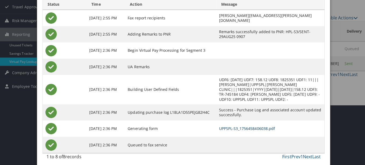
scroll to position [0, 0]
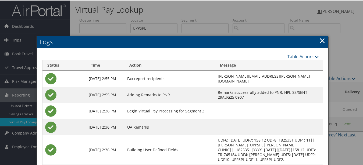
click at [321, 41] on link "×" at bounding box center [322, 39] width 6 height 11
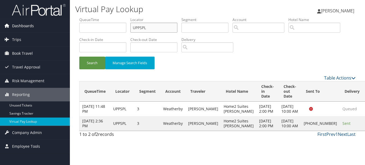
drag, startPoint x: 165, startPoint y: 28, endPoint x: 69, endPoint y: 28, distance: 95.2
click at [69, 28] on div "Dashboards AirPortal 360™ (Manager) My Travel Dashboard Trips Airtinerary® Look…" at bounding box center [182, 82] width 365 height 165
paste input "QHSVYE"
click at [79, 56] on button "Search" at bounding box center [92, 62] width 26 height 13
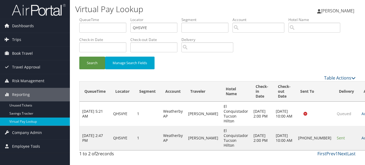
click at [362, 135] on link "Actions" at bounding box center [370, 137] width 17 height 5
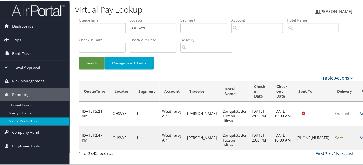
scroll to position [13, 0]
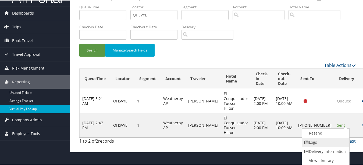
click at [338, 140] on link "Logs" at bounding box center [325, 141] width 46 height 9
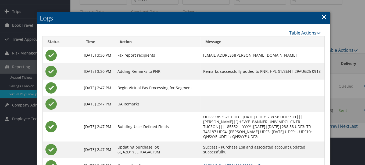
scroll to position [0, 0]
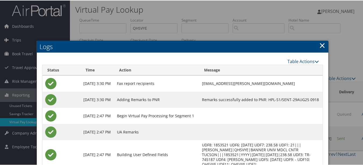
drag, startPoint x: 320, startPoint y: 48, endPoint x: 312, endPoint y: 54, distance: 9.8
click at [320, 48] on link "×" at bounding box center [322, 44] width 6 height 11
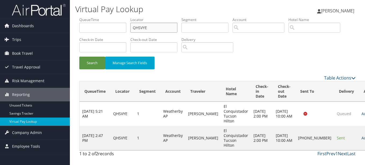
drag, startPoint x: 162, startPoint y: 29, endPoint x: 91, endPoint y: 30, distance: 71.3
click at [91, 17] on ul "QueueTime Locator QHSVYE Segment Account Traveler Hotel Name Check-in Date Chec…" at bounding box center [217, 17] width 276 height 0
paste input "DRCZQB"
click at [79, 56] on button "Search" at bounding box center [92, 62] width 26 height 13
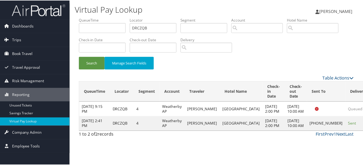
scroll to position [8, 0]
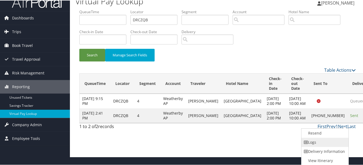
click at [333, 139] on link "Logs" at bounding box center [324, 141] width 46 height 9
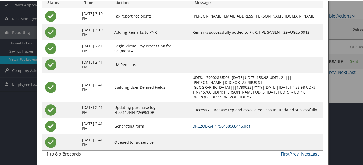
scroll to position [0, 0]
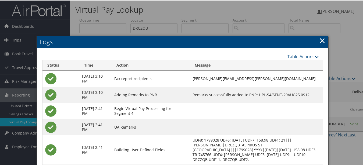
click at [319, 42] on link "×" at bounding box center [322, 39] width 6 height 11
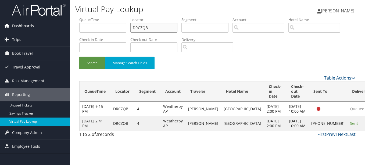
drag, startPoint x: 161, startPoint y: 27, endPoint x: 23, endPoint y: 22, distance: 138.3
click at [79, 17] on ul "QueueTime Locator DRCZQB Segment Account Traveler Hotel Name Check-in Date Chec…" at bounding box center [217, 17] width 276 height 0
paste input "CHQIWD"
click at [79, 56] on button "Search" at bounding box center [92, 62] width 26 height 13
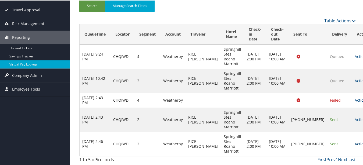
click at [355, 143] on link "Actions" at bounding box center [363, 142] width 17 height 5
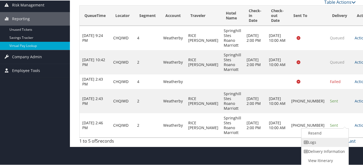
click at [338, 143] on link "Logs" at bounding box center [324, 141] width 46 height 9
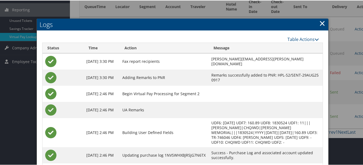
scroll to position [130, 0]
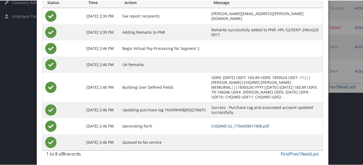
drag, startPoint x: 228, startPoint y: 125, endPoint x: 206, endPoint y: 123, distance: 22.1
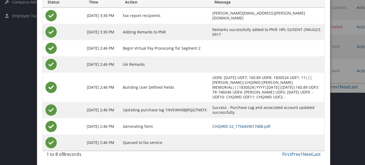
scroll to position [0, 0]
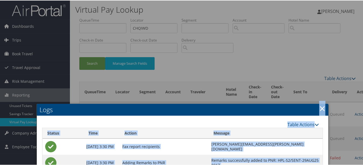
click at [321, 107] on link "×" at bounding box center [322, 107] width 6 height 11
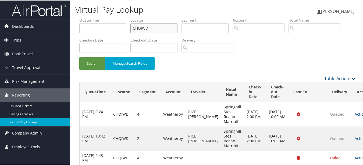
drag, startPoint x: 157, startPoint y: 31, endPoint x: 120, endPoint y: 30, distance: 37.1
click at [120, 17] on ul "QueueTime Locator CHQIWD Segment Account Traveler Hotel Name Check-in Date Chec…" at bounding box center [217, 17] width 276 height 0
paste input "FQOOIY"
click at [79, 56] on button "Search" at bounding box center [92, 62] width 26 height 13
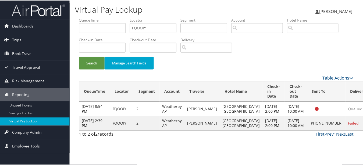
scroll to position [13, 0]
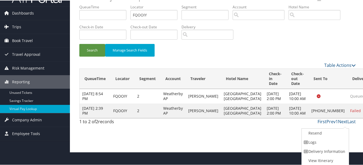
drag, startPoint x: 337, startPoint y: 139, endPoint x: 326, endPoint y: 139, distance: 10.2
click at [336, 139] on link "Logs" at bounding box center [325, 141] width 46 height 9
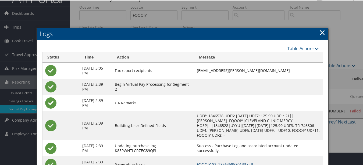
scroll to position [0, 0]
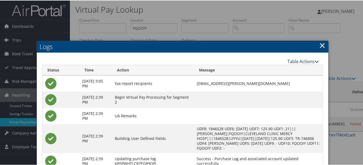
click at [322, 43] on link "×" at bounding box center [322, 44] width 6 height 11
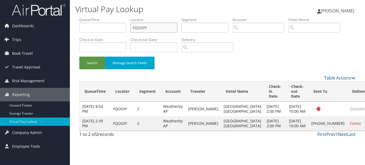
drag, startPoint x: 156, startPoint y: 31, endPoint x: 78, endPoint y: 31, distance: 77.7
click at [79, 31] on form "QueueTime Locator FQOOIY Segment Account Traveler Hotel Name Check-in Date Chec…" at bounding box center [217, 46] width 276 height 58
paste input "ARTUZL"
click at [79, 56] on button "Search" at bounding box center [92, 62] width 26 height 13
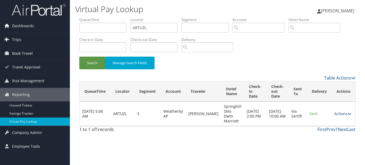
click at [346, 115] on link "Actions" at bounding box center [343, 113] width 17 height 5
click at [328, 131] on link "Logs" at bounding box center [332, 130] width 34 height 9
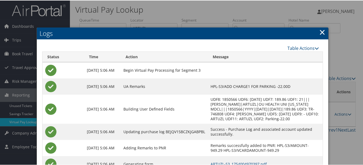
click at [319, 26] on link "×" at bounding box center [322, 31] width 6 height 11
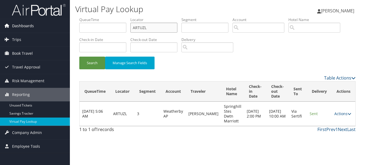
drag, startPoint x: 177, startPoint y: 29, endPoint x: 63, endPoint y: 29, distance: 113.5
click at [63, 29] on div "Dashboards AirPortal 360™ (Manager) My Travel Dashboard Trips Airtinerary® Look…" at bounding box center [182, 82] width 365 height 165
paste input "ILRHJI"
click at [79, 56] on button "Search" at bounding box center [92, 62] width 26 height 13
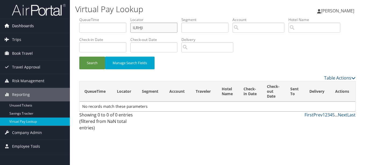
click at [79, 56] on button "Search" at bounding box center [92, 62] width 26 height 13
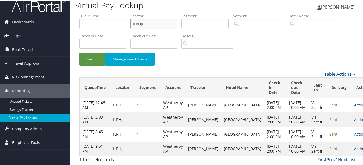
scroll to position [43, 0]
click at [354, 145] on link "Actions" at bounding box center [362, 147] width 17 height 5
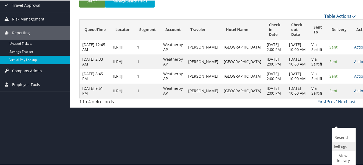
click at [338, 147] on icon at bounding box center [337, 146] width 5 height 4
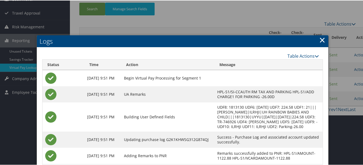
scroll to position [40, 0]
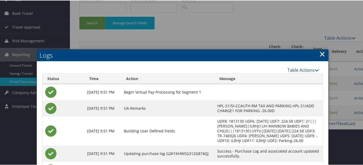
click at [319, 53] on link "×" at bounding box center [322, 53] width 6 height 11
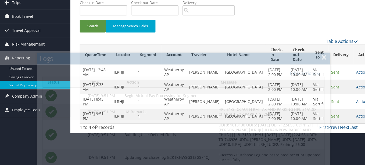
scroll to position [0, 0]
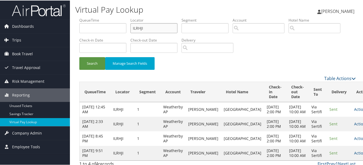
drag, startPoint x: 155, startPoint y: 29, endPoint x: 105, endPoint y: 23, distance: 50.3
click at [105, 17] on ul "QueueTime Locator ILRHJI Segment Account Traveler Hotel Name Check-in Date Chec…" at bounding box center [217, 17] width 276 height 0
paste input "FNZATU"
click at [79, 56] on button "Search" at bounding box center [92, 62] width 26 height 13
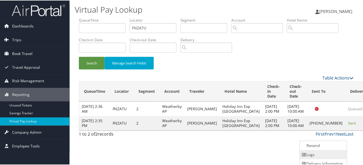
scroll to position [13, 0]
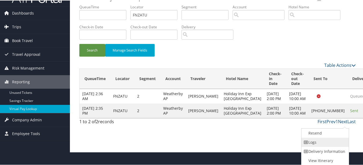
click at [332, 145] on link "Logs" at bounding box center [324, 141] width 46 height 9
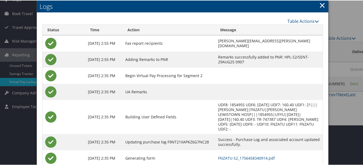
scroll to position [67, 0]
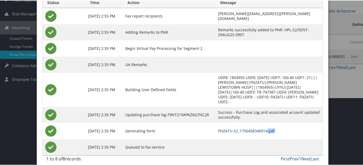
drag, startPoint x: 264, startPoint y: 127, endPoint x: 247, endPoint y: 127, distance: 17.5
click at [247, 127] on td "FNZATU-S2_1756458340914.pdf" at bounding box center [268, 130] width 107 height 16
drag, startPoint x: 247, startPoint y: 127, endPoint x: 225, endPoint y: 135, distance: 23.6
click at [225, 138] on td at bounding box center [268, 146] width 107 height 16
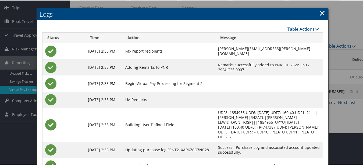
scroll to position [0, 0]
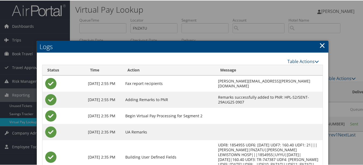
click at [322, 45] on link "×" at bounding box center [322, 44] width 6 height 11
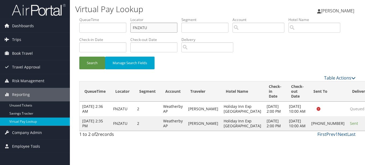
drag, startPoint x: 164, startPoint y: 26, endPoint x: 85, endPoint y: 26, distance: 78.5
click at [85, 17] on ul "QueueTime Locator FNZATU Segment Account Traveler Hotel Name Check-in Date Chec…" at bounding box center [217, 17] width 276 height 0
paste input "KQCLUV"
click at [79, 56] on button "Search" at bounding box center [92, 62] width 26 height 13
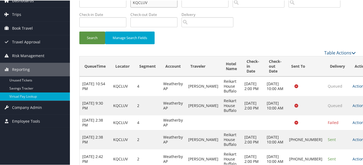
scroll to position [48, 0]
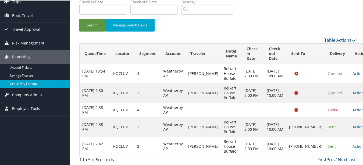
click at [350, 140] on td "Actions Resend Logs Delivery Information View Itinerary" at bounding box center [362, 145] width 24 height 19
click at [353, 143] on link "Actions" at bounding box center [361, 145] width 17 height 5
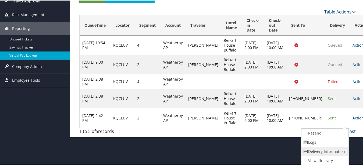
click at [322, 148] on link "Delivery Information" at bounding box center [324, 150] width 46 height 9
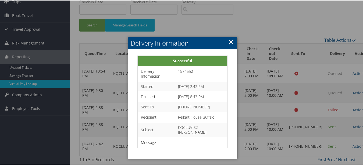
click at [231, 36] on link "×" at bounding box center [231, 41] width 6 height 11
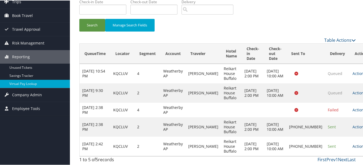
click at [353, 143] on link "Actions" at bounding box center [361, 145] width 17 height 5
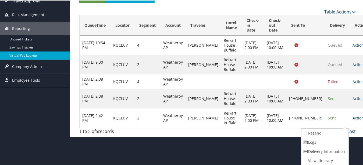
drag, startPoint x: 345, startPoint y: 141, endPoint x: 341, endPoint y: 141, distance: 4.3
click at [345, 141] on link "Logs" at bounding box center [324, 141] width 46 height 9
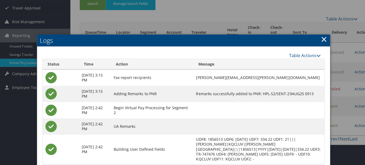
scroll to position [0, 0]
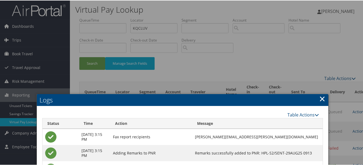
click at [319, 97] on link "×" at bounding box center [322, 98] width 6 height 11
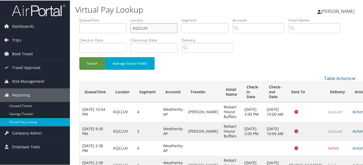
drag, startPoint x: 158, startPoint y: 30, endPoint x: 80, endPoint y: 22, distance: 78.6
click at [81, 17] on ul "QueueTime Locator KQCLUV Segment Account Traveler Hotel Name Check-in Date Chec…" at bounding box center [217, 17] width 276 height 0
paste input "UDISIG"
click at [79, 56] on button "Search" at bounding box center [92, 62] width 26 height 13
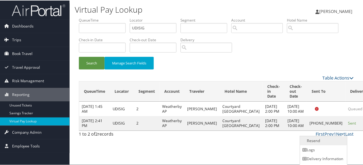
scroll to position [8, 0]
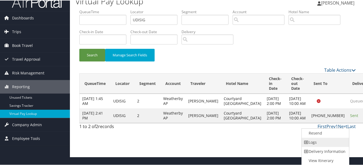
click at [327, 137] on link "Logs" at bounding box center [325, 141] width 46 height 9
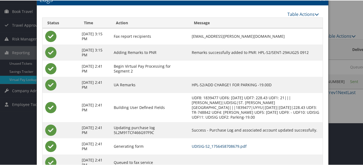
scroll to position [0, 0]
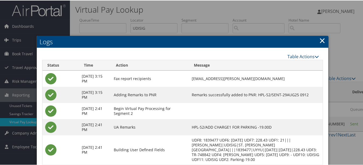
click at [321, 37] on link "×" at bounding box center [322, 39] width 6 height 11
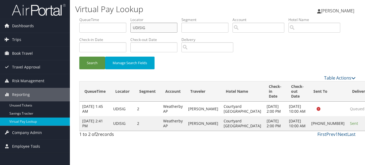
drag, startPoint x: 167, startPoint y: 28, endPoint x: 107, endPoint y: 23, distance: 60.7
click at [107, 17] on ul "QueueTime Locator UDISIG Segment Account Traveler Hotel Name Check-in Date Chec…" at bounding box center [217, 17] width 276 height 0
paste input "MIBVLY"
click at [79, 56] on button "Search" at bounding box center [92, 62] width 26 height 13
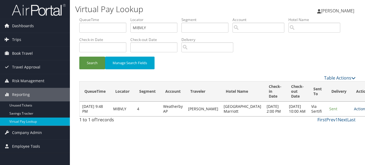
click at [365, 111] on icon at bounding box center [369, 109] width 4 height 4
click at [322, 128] on link "Logs" at bounding box center [333, 130] width 34 height 9
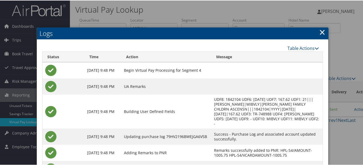
click at [319, 33] on link "×" at bounding box center [322, 31] width 6 height 11
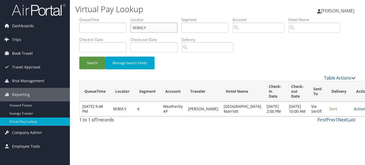
drag, startPoint x: 160, startPoint y: 25, endPoint x: 76, endPoint y: 25, distance: 84.7
click at [83, 17] on ul "QueueTime Locator MIBVLY Segment Account Traveler Hotel Name Check-in Date Chec…" at bounding box center [217, 17] width 276 height 0
paste input "CIHOPE"
type input "CIHOPE"
click at [79, 56] on button "Search" at bounding box center [92, 62] width 26 height 13
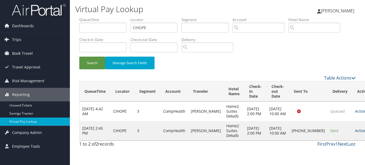
click at [355, 132] on link "Actions" at bounding box center [363, 130] width 17 height 5
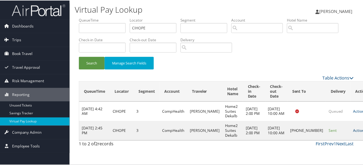
scroll to position [8, 0]
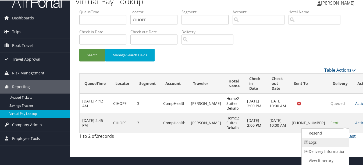
click at [331, 137] on link "Logs" at bounding box center [325, 141] width 46 height 9
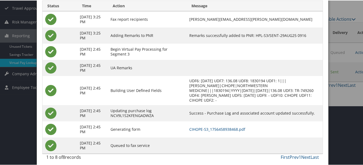
scroll to position [62, 0]
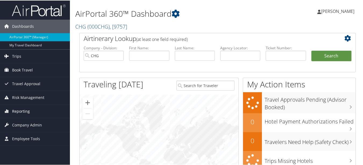
click at [34, 113] on link "Reporting" at bounding box center [35, 110] width 70 height 13
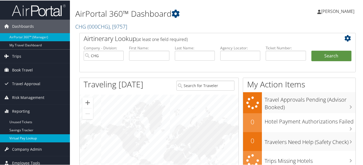
click at [33, 134] on link "Virtual Pay Lookup" at bounding box center [35, 137] width 70 height 8
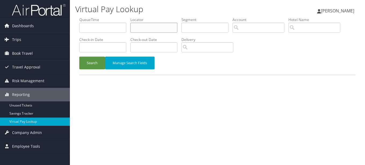
click at [145, 27] on input "text" at bounding box center [153, 28] width 47 height 10
paste input "WPBIJG"
click at [79, 56] on button "Search" at bounding box center [92, 62] width 26 height 13
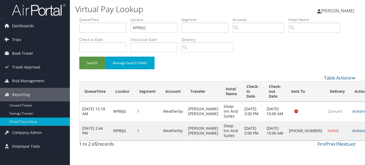
click at [353, 131] on link "Actions" at bounding box center [361, 130] width 17 height 5
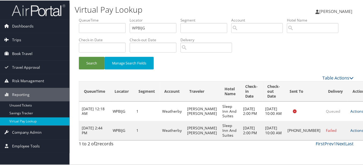
scroll to position [8, 0]
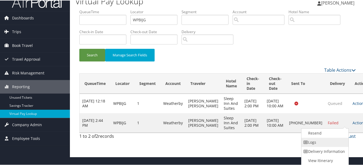
click at [335, 138] on link "Logs" at bounding box center [324, 141] width 46 height 9
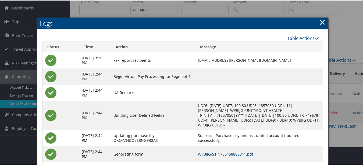
scroll to position [0, 0]
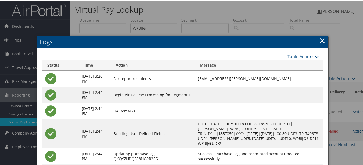
click at [321, 40] on link "×" at bounding box center [322, 39] width 6 height 11
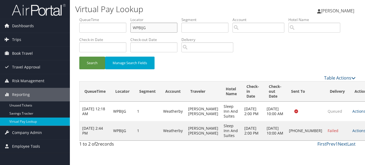
drag, startPoint x: 144, startPoint y: 22, endPoint x: 52, endPoint y: 9, distance: 92.4
click at [56, 9] on div "Dashboards AirPortal 360™ (Manager) My Travel Dashboard Trips Airtinerary® Look…" at bounding box center [182, 82] width 365 height 165
paste input "AVFHEX"
click at [79, 56] on button "Search" at bounding box center [92, 62] width 26 height 13
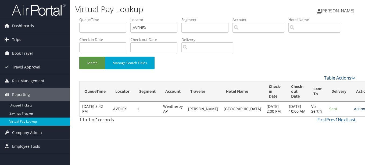
click at [354, 111] on link "Actions" at bounding box center [362, 108] width 17 height 5
drag, startPoint x: 327, startPoint y: 134, endPoint x: 294, endPoint y: 128, distance: 33.9
click at [327, 134] on link "Logs" at bounding box center [333, 130] width 34 height 9
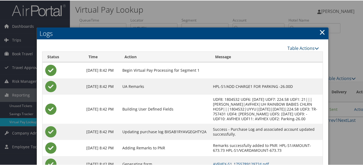
click at [319, 32] on link "×" at bounding box center [322, 31] width 6 height 11
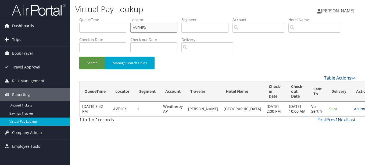
drag, startPoint x: 115, startPoint y: 21, endPoint x: 36, endPoint y: 21, distance: 79.3
click at [38, 21] on div "Dashboards AirPortal 360™ (Manager) My Travel Dashboard Trips Airtinerary® Look…" at bounding box center [182, 82] width 365 height 165
paste input "JILRHD"
click at [79, 56] on button "Search" at bounding box center [92, 62] width 26 height 13
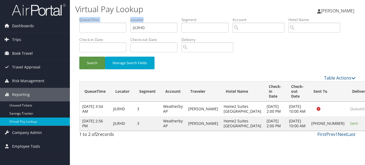
drag, startPoint x: 127, startPoint y: 31, endPoint x: 124, endPoint y: 30, distance: 3.2
click at [124, 17] on ul "QueueTime Locator JILRHD Segment Account Traveler Hotel Name Check-in Date Chec…" at bounding box center [217, 17] width 276 height 0
click at [150, 26] on input "JILRHD" at bounding box center [153, 28] width 47 height 10
click at [159, 25] on input "JILRHD" at bounding box center [153, 28] width 47 height 10
drag, startPoint x: 155, startPoint y: 26, endPoint x: 92, endPoint y: 26, distance: 63.2
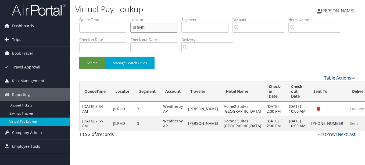
click at [92, 17] on ul "QueueTime Locator JILRHD Segment Account Traveler Hotel Name Check-in Date Chec…" at bounding box center [217, 17] width 276 height 0
paste input "text"
type input "JILRHD"
click at [79, 56] on button "Search" at bounding box center [92, 62] width 26 height 13
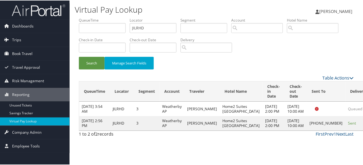
scroll to position [8, 0]
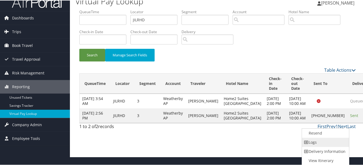
click at [336, 138] on link "Logs" at bounding box center [325, 141] width 46 height 9
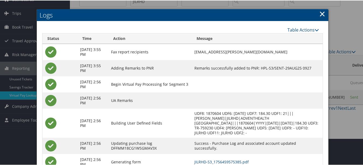
scroll to position [62, 0]
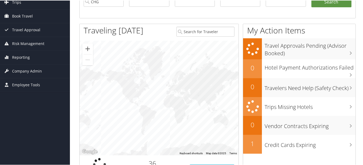
scroll to position [27, 0]
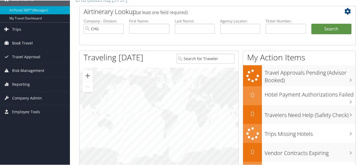
drag, startPoint x: 166, startPoint y: 106, endPoint x: 185, endPoint y: 48, distance: 60.8
click at [185, 48] on div "Airtinerary Lookup (at least one field required) Company - Division: CHG First …" at bounding box center [217, 108] width 285 height 207
drag, startPoint x: 171, startPoint y: 112, endPoint x: 175, endPoint y: 112, distance: 4.6
click at [173, 75] on div at bounding box center [159, 124] width 159 height 114
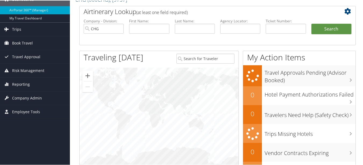
drag, startPoint x: 194, startPoint y: 120, endPoint x: 143, endPoint y: 107, distance: 52.8
click at [143, 107] on div at bounding box center [159, 124] width 159 height 114
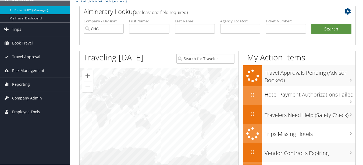
drag, startPoint x: 200, startPoint y: 115, endPoint x: 138, endPoint y: 104, distance: 62.6
click at [136, 102] on div at bounding box center [159, 124] width 159 height 114
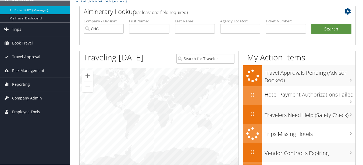
drag, startPoint x: 205, startPoint y: 112, endPoint x: 167, endPoint y: 113, distance: 38.2
click at [167, 113] on div at bounding box center [159, 124] width 159 height 114
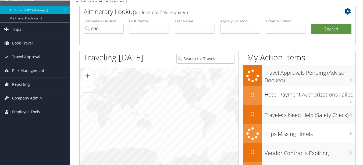
drag, startPoint x: 188, startPoint y: 116, endPoint x: 149, endPoint y: 116, distance: 39.3
click at [149, 116] on div at bounding box center [159, 124] width 159 height 114
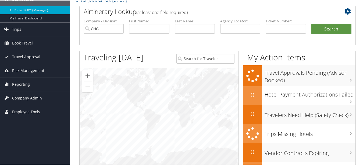
drag, startPoint x: 202, startPoint y: 119, endPoint x: 120, endPoint y: 119, distance: 82.6
click at [120, 119] on div at bounding box center [159, 124] width 159 height 114
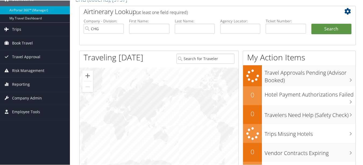
drag, startPoint x: 166, startPoint y: 122, endPoint x: 192, endPoint y: 141, distance: 32.1
click at [192, 141] on div at bounding box center [159, 124] width 159 height 114
click at [89, 76] on button "Zoom in" at bounding box center [87, 75] width 11 height 11
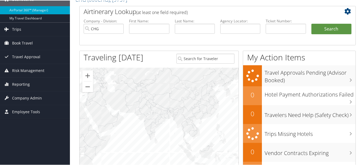
drag, startPoint x: 133, startPoint y: 110, endPoint x: 190, endPoint y: 107, distance: 57.4
click at [190, 107] on div at bounding box center [159, 124] width 159 height 114
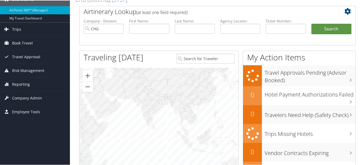
drag, startPoint x: 144, startPoint y: 110, endPoint x: 141, endPoint y: 93, distance: 17.6
click at [141, 93] on div at bounding box center [159, 124] width 159 height 114
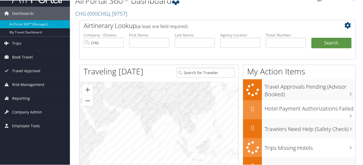
scroll to position [0, 0]
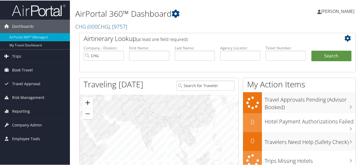
click at [86, 102] on button "Zoom in" at bounding box center [87, 102] width 11 height 11
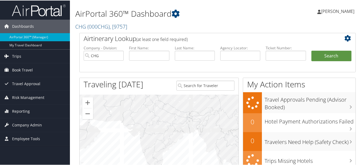
drag, startPoint x: 135, startPoint y: 127, endPoint x: 154, endPoint y: 159, distance: 37.2
click at [154, 159] on div at bounding box center [159, 151] width 159 height 114
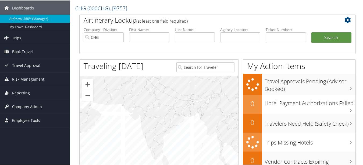
scroll to position [27, 0]
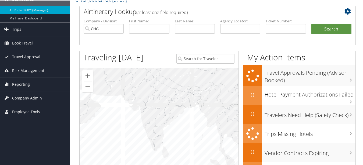
click at [83, 87] on button "Zoom out" at bounding box center [87, 86] width 11 height 11
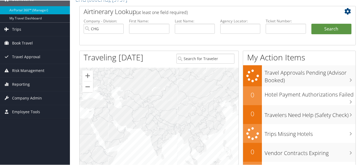
drag, startPoint x: 166, startPoint y: 115, endPoint x: 166, endPoint y: 134, distance: 19.1
click at [166, 134] on div at bounding box center [159, 124] width 159 height 114
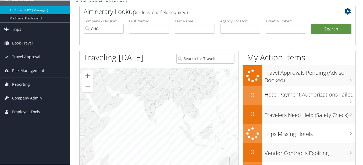
drag, startPoint x: 171, startPoint y: 127, endPoint x: 164, endPoint y: 91, distance: 37.0
click at [164, 91] on div at bounding box center [159, 124] width 159 height 114
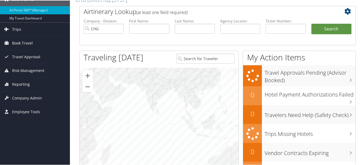
drag, startPoint x: 169, startPoint y: 135, endPoint x: 176, endPoint y: 79, distance: 55.9
click at [176, 81] on div at bounding box center [159, 124] width 159 height 114
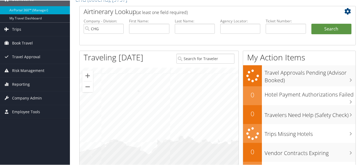
drag, startPoint x: 160, startPoint y: 100, endPoint x: 161, endPoint y: 86, distance: 14.3
click at [160, 87] on div at bounding box center [159, 124] width 159 height 114
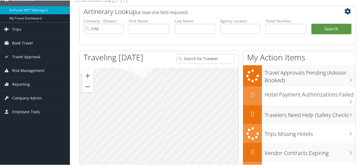
drag, startPoint x: 168, startPoint y: 150, endPoint x: 165, endPoint y: 82, distance: 68.1
click at [164, 85] on div at bounding box center [159, 124] width 159 height 114
drag, startPoint x: 165, startPoint y: 137, endPoint x: 171, endPoint y: 78, distance: 58.6
click at [168, 83] on div at bounding box center [159, 124] width 159 height 114
drag, startPoint x: 172, startPoint y: 113, endPoint x: 177, endPoint y: 83, distance: 30.5
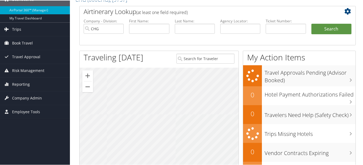
click at [177, 83] on div at bounding box center [159, 124] width 159 height 114
drag, startPoint x: 172, startPoint y: 144, endPoint x: 173, endPoint y: 101, distance: 43.3
click at [173, 101] on div at bounding box center [159, 124] width 159 height 114
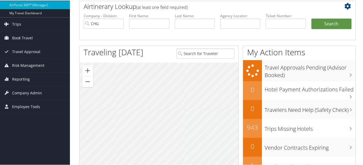
scroll to position [0, 0]
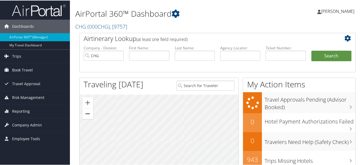
click at [90, 115] on button "Zoom out" at bounding box center [87, 113] width 11 height 11
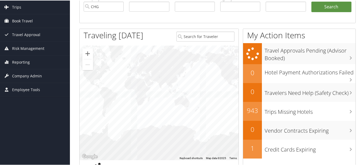
scroll to position [81, 0]
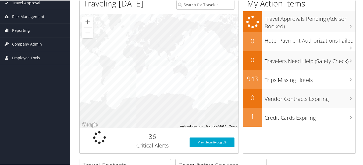
drag, startPoint x: 164, startPoint y: 95, endPoint x: 163, endPoint y: 67, distance: 28.5
click at [163, 67] on div at bounding box center [159, 70] width 159 height 114
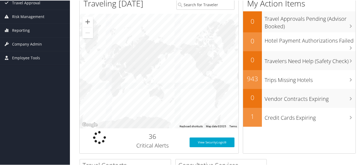
drag, startPoint x: 163, startPoint y: 93, endPoint x: 139, endPoint y: 116, distance: 33.3
click at [139, 116] on div at bounding box center [159, 70] width 159 height 114
click at [136, 80] on div at bounding box center [159, 70] width 159 height 114
click at [136, 79] on div at bounding box center [159, 70] width 159 height 114
click at [133, 72] on div at bounding box center [159, 70] width 159 height 114
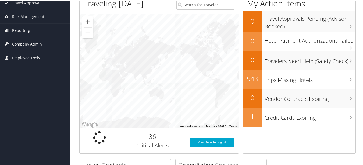
click at [133, 72] on div at bounding box center [159, 70] width 159 height 114
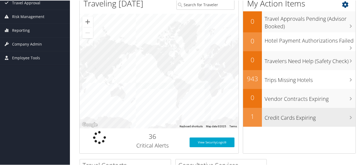
drag, startPoint x: 135, startPoint y: 72, endPoint x: 273, endPoint y: 115, distance: 144.6
click at [247, 114] on div "Airtinerary Lookup (at least one field required) Company - Division: CHG First …" at bounding box center [217, 55] width 285 height 207
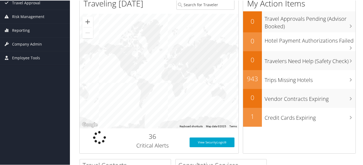
drag, startPoint x: 145, startPoint y: 65, endPoint x: 130, endPoint y: 65, distance: 14.8
click at [130, 65] on div at bounding box center [159, 70] width 159 height 114
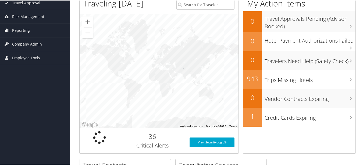
drag, startPoint x: 137, startPoint y: 93, endPoint x: 142, endPoint y: 108, distance: 15.4
click at [142, 108] on div at bounding box center [159, 70] width 159 height 114
drag, startPoint x: 134, startPoint y: 64, endPoint x: 122, endPoint y: 62, distance: 12.6
click at [122, 62] on div at bounding box center [159, 70] width 159 height 114
drag, startPoint x: 129, startPoint y: 87, endPoint x: 112, endPoint y: 67, distance: 27.1
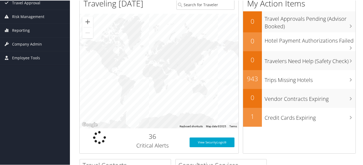
click at [129, 84] on div at bounding box center [159, 70] width 159 height 114
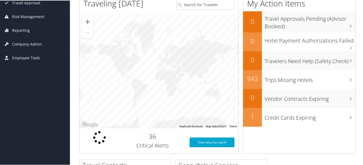
drag, startPoint x: 109, startPoint y: 55, endPoint x: 121, endPoint y: 80, distance: 28.0
click at [121, 80] on div at bounding box center [159, 70] width 159 height 114
click at [136, 89] on div at bounding box center [159, 70] width 159 height 114
drag, startPoint x: 112, startPoint y: 59, endPoint x: 140, endPoint y: 89, distance: 40.7
click at [112, 60] on div at bounding box center [159, 70] width 159 height 114
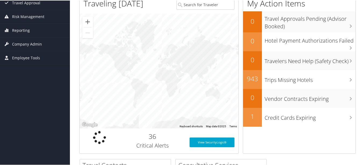
click at [141, 91] on div at bounding box center [159, 70] width 159 height 114
click at [119, 61] on div at bounding box center [159, 70] width 159 height 114
click at [126, 66] on div at bounding box center [159, 70] width 159 height 114
drag, startPoint x: 152, startPoint y: 68, endPoint x: 215, endPoint y: 74, distance: 63.2
click at [215, 74] on div at bounding box center [159, 70] width 159 height 114
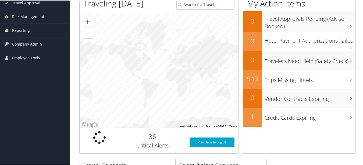
drag, startPoint x: 160, startPoint y: 68, endPoint x: 111, endPoint y: 67, distance: 49.5
click at [180, 96] on div at bounding box center [159, 70] width 159 height 114
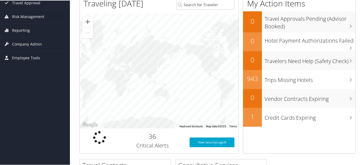
drag, startPoint x: 108, startPoint y: 66, endPoint x: 166, endPoint y: 72, distance: 58.3
click at [166, 72] on div at bounding box center [159, 70] width 159 height 114
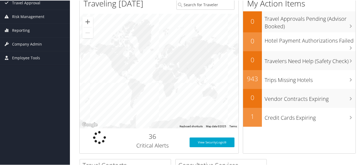
drag, startPoint x: 150, startPoint y: 66, endPoint x: 216, endPoint y: 72, distance: 65.6
click at [216, 72] on div at bounding box center [159, 70] width 159 height 114
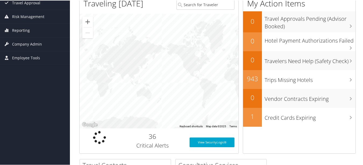
drag, startPoint x: 155, startPoint y: 75, endPoint x: 204, endPoint y: 77, distance: 49.3
click at [204, 76] on div at bounding box center [159, 70] width 159 height 114
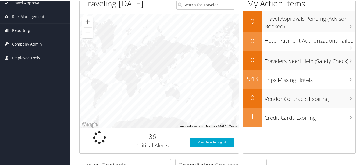
drag, startPoint x: 165, startPoint y: 77, endPoint x: 190, endPoint y: 78, distance: 24.8
click at [190, 78] on div at bounding box center [159, 70] width 159 height 114
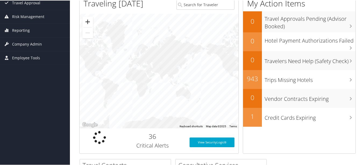
click at [87, 24] on button "Zoom in" at bounding box center [87, 21] width 11 height 11
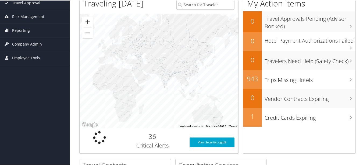
click at [87, 24] on button "Zoom in" at bounding box center [87, 21] width 11 height 11
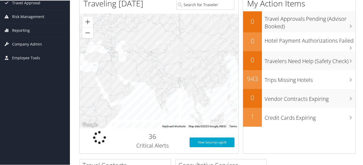
drag, startPoint x: 205, startPoint y: 77, endPoint x: 195, endPoint y: 83, distance: 11.3
click at [195, 83] on div at bounding box center [159, 70] width 159 height 114
click at [162, 37] on div at bounding box center [159, 70] width 159 height 114
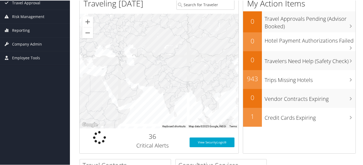
drag, startPoint x: 154, startPoint y: 92, endPoint x: 164, endPoint y: 95, distance: 10.2
click at [164, 95] on div at bounding box center [159, 70] width 159 height 114
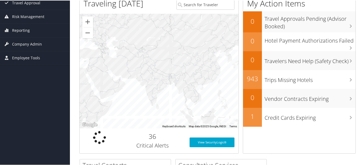
drag, startPoint x: 183, startPoint y: 99, endPoint x: 161, endPoint y: 89, distance: 23.6
click at [161, 89] on div at bounding box center [159, 70] width 159 height 114
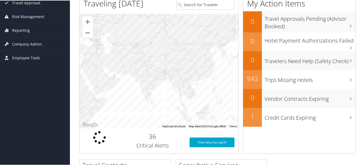
click at [193, 88] on div at bounding box center [159, 70] width 159 height 114
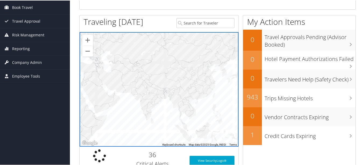
scroll to position [54, 0]
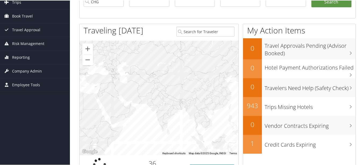
drag, startPoint x: 149, startPoint y: 98, endPoint x: 184, endPoint y: 102, distance: 35.1
click at [182, 102] on div at bounding box center [159, 97] width 159 height 114
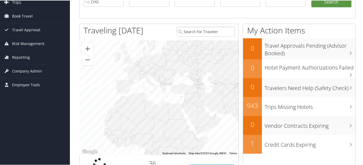
drag, startPoint x: 120, startPoint y: 85, endPoint x: 174, endPoint y: 92, distance: 54.0
click at [173, 92] on div at bounding box center [159, 97] width 159 height 114
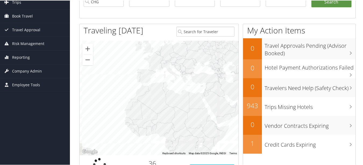
drag, startPoint x: 162, startPoint y: 104, endPoint x: 147, endPoint y: 61, distance: 45.8
click at [147, 61] on div at bounding box center [159, 97] width 159 height 114
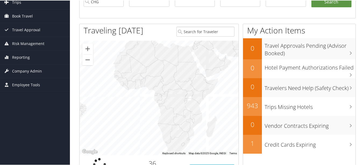
drag, startPoint x: 141, startPoint y: 115, endPoint x: 157, endPoint y: 66, distance: 51.3
click at [156, 68] on div at bounding box center [159, 97] width 159 height 114
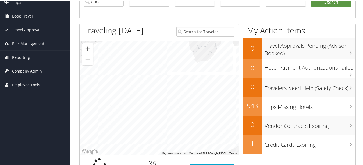
drag, startPoint x: 153, startPoint y: 93, endPoint x: 211, endPoint y: 133, distance: 70.4
click at [210, 133] on div at bounding box center [159, 97] width 159 height 114
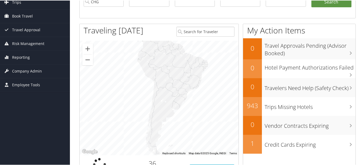
drag, startPoint x: 169, startPoint y: 111, endPoint x: 198, endPoint y: 84, distance: 40.0
click at [179, 81] on div at bounding box center [159, 97] width 159 height 114
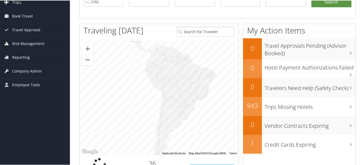
drag, startPoint x: 180, startPoint y: 84, endPoint x: 175, endPoint y: 120, distance: 35.8
click at [175, 120] on div at bounding box center [159, 97] width 159 height 114
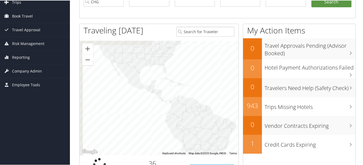
drag, startPoint x: 164, startPoint y: 84, endPoint x: 187, endPoint y: 133, distance: 53.7
click at [187, 133] on div at bounding box center [159, 97] width 159 height 114
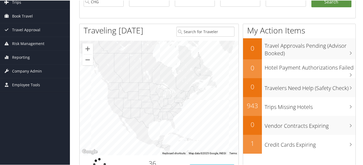
drag, startPoint x: 158, startPoint y: 84, endPoint x: 171, endPoint y: 140, distance: 57.9
click at [166, 138] on div at bounding box center [159, 97] width 159 height 114
click at [87, 59] on button "Zoom out" at bounding box center [87, 59] width 11 height 11
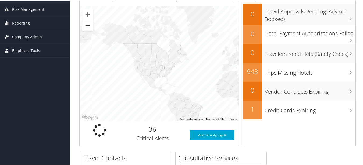
scroll to position [108, 0]
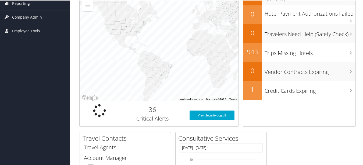
drag, startPoint x: 181, startPoint y: 80, endPoint x: 139, endPoint y: 38, distance: 59.3
click at [138, 38] on div at bounding box center [159, 43] width 159 height 114
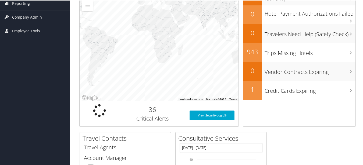
drag, startPoint x: 171, startPoint y: 56, endPoint x: 116, endPoint y: 87, distance: 62.9
click at [117, 80] on div at bounding box center [159, 43] width 159 height 114
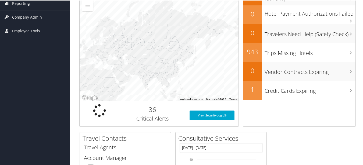
drag, startPoint x: 179, startPoint y: 56, endPoint x: 141, endPoint y: 86, distance: 49.0
click at [141, 86] on div at bounding box center [159, 43] width 159 height 114
drag, startPoint x: 189, startPoint y: 72, endPoint x: 182, endPoint y: 72, distance: 7.3
click at [187, 72] on div at bounding box center [159, 43] width 159 height 114
drag, startPoint x: 175, startPoint y: 59, endPoint x: 186, endPoint y: 69, distance: 14.8
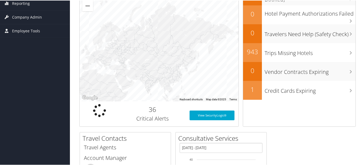
click at [186, 69] on div at bounding box center [159, 43] width 159 height 114
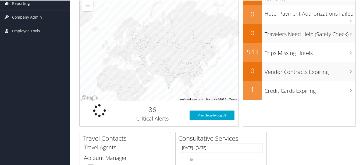
drag, startPoint x: 165, startPoint y: 74, endPoint x: 189, endPoint y: 43, distance: 39.3
click at [187, 45] on div at bounding box center [159, 43] width 159 height 114
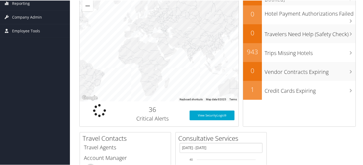
drag, startPoint x: 164, startPoint y: 64, endPoint x: 159, endPoint y: 59, distance: 6.7
click at [160, 61] on div at bounding box center [159, 43] width 159 height 114
drag, startPoint x: 186, startPoint y: 70, endPoint x: 183, endPoint y: 66, distance: 5.4
click at [184, 66] on div at bounding box center [159, 43] width 159 height 114
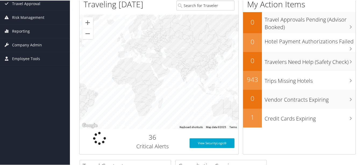
scroll to position [54, 0]
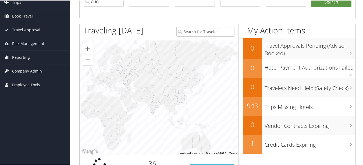
drag, startPoint x: 191, startPoint y: 104, endPoint x: 159, endPoint y: 114, distance: 33.3
click at [159, 114] on div at bounding box center [159, 97] width 159 height 114
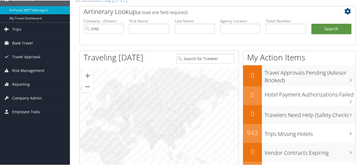
scroll to position [81, 0]
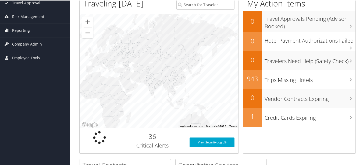
drag, startPoint x: 154, startPoint y: 91, endPoint x: 165, endPoint y: 77, distance: 17.5
click at [164, 78] on div at bounding box center [159, 70] width 159 height 114
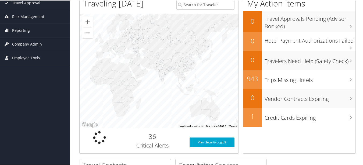
click at [169, 88] on div at bounding box center [159, 70] width 159 height 114
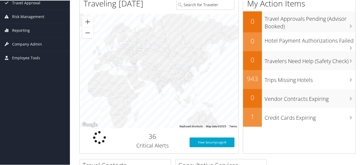
drag, startPoint x: 164, startPoint y: 78, endPoint x: 161, endPoint y: 94, distance: 15.7
click at [161, 94] on div at bounding box center [159, 70] width 159 height 114
click at [163, 77] on div at bounding box center [159, 70] width 159 height 114
drag, startPoint x: 162, startPoint y: 78, endPoint x: 157, endPoint y: 74, distance: 6.1
click at [157, 74] on div at bounding box center [159, 70] width 159 height 114
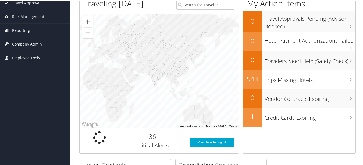
scroll to position [54, 0]
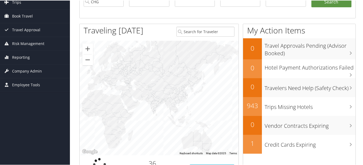
drag, startPoint x: 163, startPoint y: 105, endPoint x: 154, endPoint y: 105, distance: 8.3
click at [154, 105] on div at bounding box center [159, 97] width 159 height 114
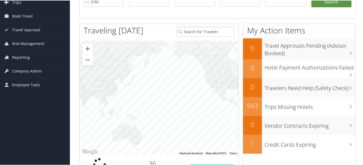
drag, startPoint x: 153, startPoint y: 106, endPoint x: 123, endPoint y: 96, distance: 30.9
click at [98, 97] on div at bounding box center [159, 97] width 159 height 114
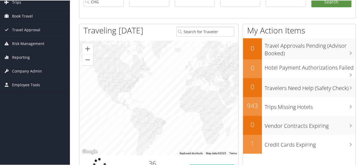
drag, startPoint x: 190, startPoint y: 99, endPoint x: 125, endPoint y: 109, distance: 65.5
click at [125, 109] on div at bounding box center [159, 97] width 159 height 114
drag, startPoint x: 177, startPoint y: 105, endPoint x: 124, endPoint y: 103, distance: 52.5
click at [125, 103] on div at bounding box center [159, 97] width 159 height 114
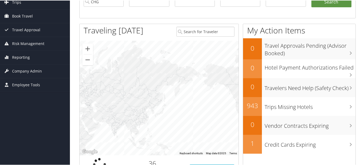
drag, startPoint x: 184, startPoint y: 103, endPoint x: 205, endPoint y: 133, distance: 36.0
click at [152, 133] on div at bounding box center [159, 97] width 159 height 114
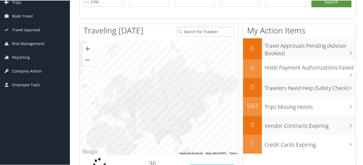
drag, startPoint x: 180, startPoint y: 92, endPoint x: 185, endPoint y: 98, distance: 8.1
click at [185, 98] on div at bounding box center [159, 97] width 159 height 114
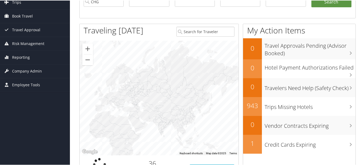
drag, startPoint x: 175, startPoint y: 103, endPoint x: 174, endPoint y: 83, distance: 19.9
click at [174, 84] on div at bounding box center [159, 97] width 159 height 114
drag, startPoint x: 166, startPoint y: 114, endPoint x: 163, endPoint y: 94, distance: 19.8
click at [163, 94] on div at bounding box center [159, 97] width 159 height 114
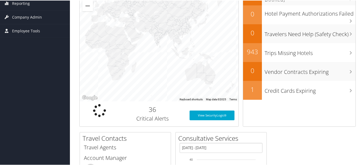
scroll to position [81, 0]
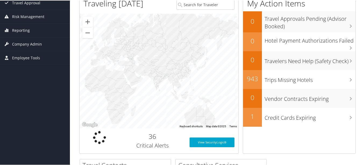
drag, startPoint x: 147, startPoint y: 96, endPoint x: 147, endPoint y: 115, distance: 18.8
click at [147, 115] on div at bounding box center [159, 70] width 159 height 114
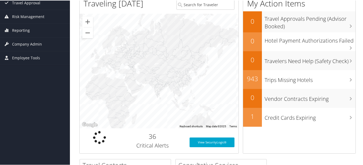
drag, startPoint x: 155, startPoint y: 84, endPoint x: 156, endPoint y: 102, distance: 18.1
click at [156, 102] on div at bounding box center [159, 70] width 159 height 114
drag, startPoint x: 156, startPoint y: 95, endPoint x: 155, endPoint y: 80, distance: 15.9
click at [155, 80] on div at bounding box center [159, 70] width 159 height 114
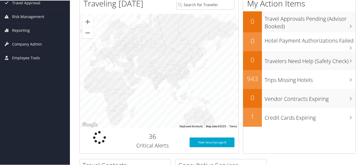
click at [160, 80] on div at bounding box center [159, 70] width 159 height 114
click at [89, 23] on button "Zoom in" at bounding box center [87, 21] width 11 height 11
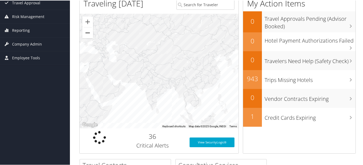
click at [87, 34] on button "Zoom out" at bounding box center [87, 32] width 11 height 11
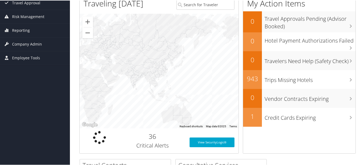
drag, startPoint x: 178, startPoint y: 80, endPoint x: 141, endPoint y: 76, distance: 36.8
click at [141, 76] on div at bounding box center [159, 70] width 159 height 114
drag, startPoint x: 146, startPoint y: 82, endPoint x: 174, endPoint y: 84, distance: 28.0
click at [170, 83] on div at bounding box center [159, 70] width 159 height 114
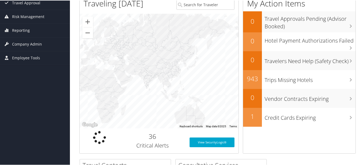
drag, startPoint x: 150, startPoint y: 75, endPoint x: 154, endPoint y: 83, distance: 8.4
click at [153, 83] on div at bounding box center [159, 70] width 159 height 114
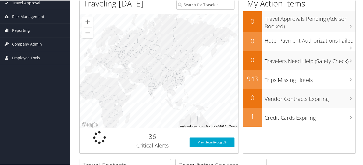
click at [155, 89] on div at bounding box center [159, 70] width 159 height 114
click at [88, 31] on button "Zoom out" at bounding box center [87, 32] width 11 height 11
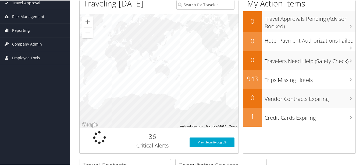
drag, startPoint x: 167, startPoint y: 95, endPoint x: 151, endPoint y: 69, distance: 30.8
click at [151, 69] on div at bounding box center [159, 70] width 159 height 114
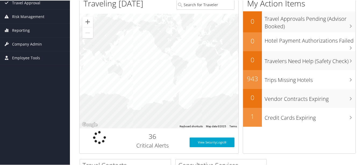
drag, startPoint x: 200, startPoint y: 80, endPoint x: 148, endPoint y: 65, distance: 53.6
click at [152, 65] on div at bounding box center [159, 70] width 159 height 114
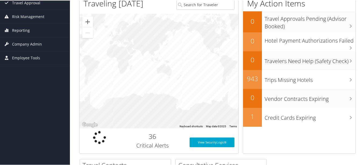
drag, startPoint x: 195, startPoint y: 70, endPoint x: 116, endPoint y: 70, distance: 79.1
click at [116, 70] on div at bounding box center [159, 70] width 159 height 114
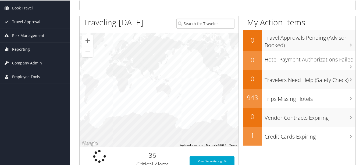
scroll to position [54, 0]
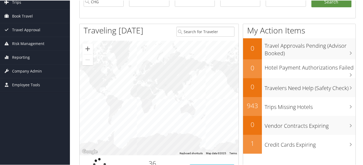
drag, startPoint x: 134, startPoint y: 63, endPoint x: 195, endPoint y: 83, distance: 64.5
click at [192, 83] on div at bounding box center [159, 97] width 159 height 114
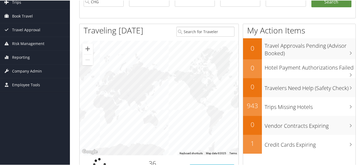
drag, startPoint x: 151, startPoint y: 84, endPoint x: 195, endPoint y: 104, distance: 47.9
click at [195, 104] on div at bounding box center [159, 97] width 159 height 114
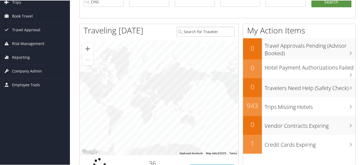
drag, startPoint x: 142, startPoint y: 90, endPoint x: 219, endPoint y: 110, distance: 79.8
click at [218, 110] on div at bounding box center [159, 97] width 159 height 114
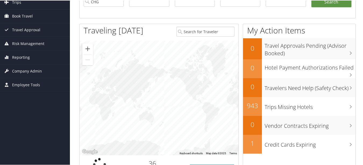
drag, startPoint x: 164, startPoint y: 93, endPoint x: 201, endPoint y: 87, distance: 36.8
click at [210, 90] on div at bounding box center [159, 97] width 159 height 114
drag, startPoint x: 151, startPoint y: 87, endPoint x: 227, endPoint y: 90, distance: 75.6
click at [226, 90] on div at bounding box center [159, 97] width 159 height 114
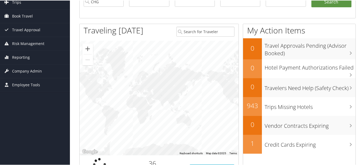
drag, startPoint x: 148, startPoint y: 90, endPoint x: 236, endPoint y: 90, distance: 87.9
click at [236, 90] on div at bounding box center [159, 97] width 159 height 114
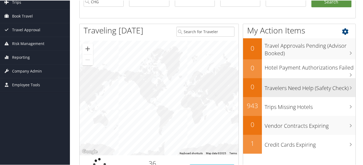
drag, startPoint x: 176, startPoint y: 92, endPoint x: 293, endPoint y: 95, distance: 117.6
click at [271, 93] on div "Airtinerary Lookup (at least one field required) Company - Division: CHG First …" at bounding box center [217, 81] width 285 height 207
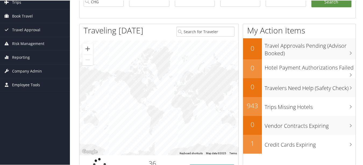
drag, startPoint x: 210, startPoint y: 99, endPoint x: 55, endPoint y: 84, distance: 156.0
click at [98, 84] on div at bounding box center [159, 97] width 159 height 114
drag, startPoint x: 154, startPoint y: 70, endPoint x: 149, endPoint y: 113, distance: 43.3
click at [149, 113] on div at bounding box center [159, 97] width 159 height 114
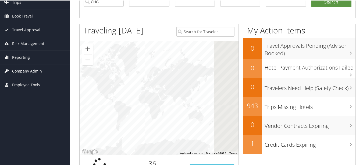
drag, startPoint x: 199, startPoint y: 98, endPoint x: 28, endPoint y: 74, distance: 172.9
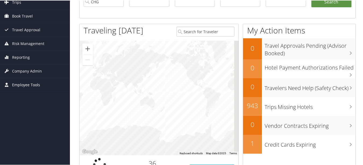
drag, startPoint x: 174, startPoint y: 78, endPoint x: 22, endPoint y: 90, distance: 153.2
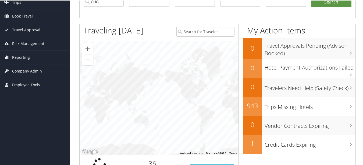
drag, startPoint x: 169, startPoint y: 82, endPoint x: 88, endPoint y: 86, distance: 81.1
click at [103, 84] on div at bounding box center [159, 97] width 159 height 114
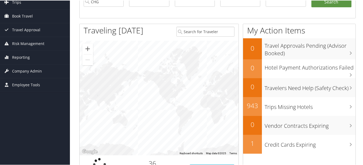
click at [189, 75] on div at bounding box center [159, 97] width 159 height 114
drag, startPoint x: 173, startPoint y: 90, endPoint x: 111, endPoint y: 79, distance: 63.1
click at [111, 79] on div at bounding box center [159, 97] width 159 height 114
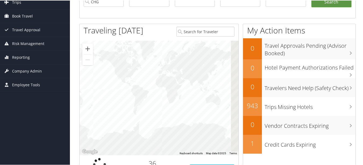
drag, startPoint x: 188, startPoint y: 79, endPoint x: 139, endPoint y: 86, distance: 50.1
click at [148, 86] on div at bounding box center [159, 97] width 159 height 114
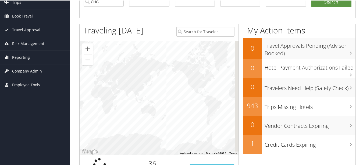
drag, startPoint x: 184, startPoint y: 90, endPoint x: 132, endPoint y: 87, distance: 52.0
click at [140, 88] on div at bounding box center [159, 97] width 159 height 114
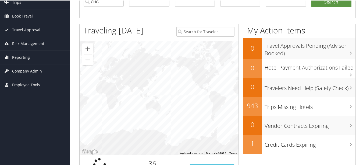
drag, startPoint x: 188, startPoint y: 94, endPoint x: 121, endPoint y: 90, distance: 67.4
click at [128, 92] on div at bounding box center [159, 97] width 159 height 114
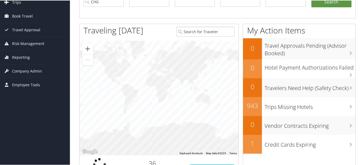
drag, startPoint x: 204, startPoint y: 90, endPoint x: 125, endPoint y: 87, distance: 78.6
click at [139, 89] on div at bounding box center [159, 97] width 159 height 114
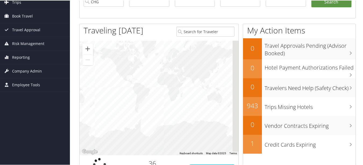
drag, startPoint x: 212, startPoint y: 87, endPoint x: 152, endPoint y: 84, distance: 59.2
click at [161, 86] on div at bounding box center [159, 97] width 159 height 114
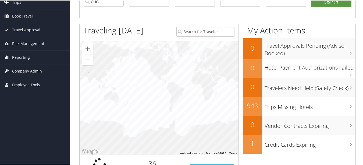
drag, startPoint x: 186, startPoint y: 92, endPoint x: 148, endPoint y: 91, distance: 37.9
click at [150, 91] on div at bounding box center [159, 97] width 159 height 114
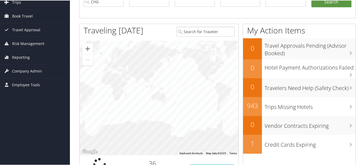
drag, startPoint x: 197, startPoint y: 97, endPoint x: 181, endPoint y: 95, distance: 16.5
click at [181, 95] on div at bounding box center [159, 97] width 159 height 114
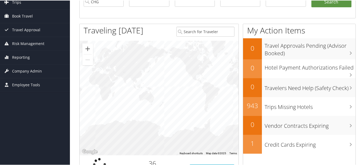
drag, startPoint x: 208, startPoint y: 93, endPoint x: 142, endPoint y: 93, distance: 65.9
click at [142, 93] on div at bounding box center [159, 97] width 159 height 114
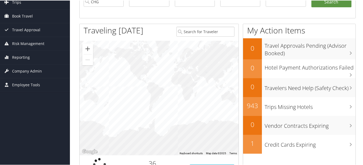
drag, startPoint x: 193, startPoint y: 98, endPoint x: 142, endPoint y: 96, distance: 51.1
click at [142, 96] on div at bounding box center [159, 97] width 159 height 114
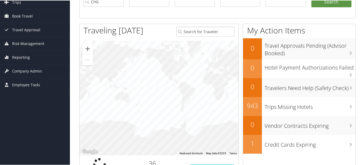
drag, startPoint x: 209, startPoint y: 104, endPoint x: 146, endPoint y: 100, distance: 63.1
click at [149, 101] on div at bounding box center [159, 97] width 159 height 114
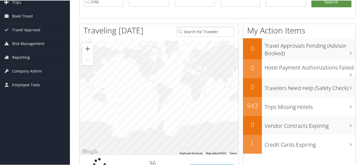
drag, startPoint x: 197, startPoint y: 99, endPoint x: 111, endPoint y: 96, distance: 85.6
click at [123, 98] on div at bounding box center [159, 97] width 159 height 114
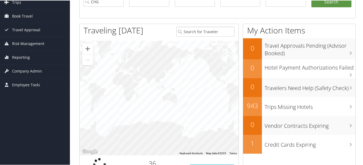
drag, startPoint x: 194, startPoint y: 99, endPoint x: 145, endPoint y: 100, distance: 48.2
click at [158, 100] on div at bounding box center [159, 97] width 159 height 114
click at [183, 100] on div at bounding box center [159, 97] width 159 height 114
drag, startPoint x: 201, startPoint y: 100, endPoint x: 153, endPoint y: 99, distance: 48.1
click at [154, 99] on div at bounding box center [159, 97] width 159 height 114
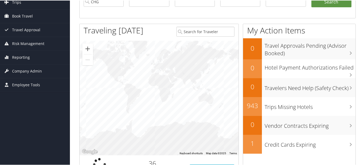
drag, startPoint x: 212, startPoint y: 93, endPoint x: 131, endPoint y: 93, distance: 81.2
click at [134, 93] on div at bounding box center [159, 97] width 159 height 114
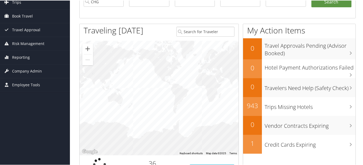
drag, startPoint x: 176, startPoint y: 98, endPoint x: 135, endPoint y: 93, distance: 41.4
click at [135, 93] on div at bounding box center [159, 97] width 159 height 114
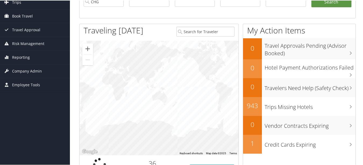
drag, startPoint x: 188, startPoint y: 94, endPoint x: 157, endPoint y: 91, distance: 31.0
click at [169, 92] on div at bounding box center [159, 97] width 159 height 114
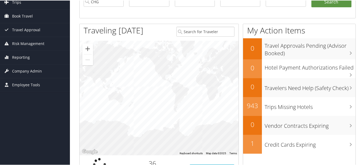
drag, startPoint x: 210, startPoint y: 123, endPoint x: 201, endPoint y: 79, distance: 44.9
click at [201, 80] on div at bounding box center [159, 97] width 159 height 114
drag, startPoint x: 213, startPoint y: 109, endPoint x: 115, endPoint y: 93, distance: 99.0
click at [134, 97] on div at bounding box center [159, 97] width 159 height 114
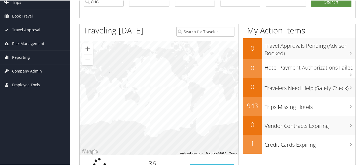
drag, startPoint x: 197, startPoint y: 93, endPoint x: 126, endPoint y: 85, distance: 70.7
click at [131, 86] on div at bounding box center [159, 97] width 159 height 114
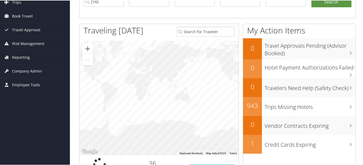
drag, startPoint x: 208, startPoint y: 92, endPoint x: 125, endPoint y: 88, distance: 83.5
click at [127, 88] on div at bounding box center [159, 97] width 159 height 114
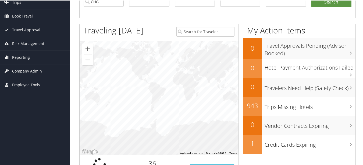
drag, startPoint x: 200, startPoint y: 91, endPoint x: 139, endPoint y: 87, distance: 61.7
click at [147, 89] on div at bounding box center [159, 97] width 159 height 114
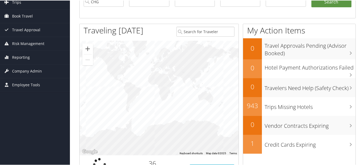
drag, startPoint x: 206, startPoint y: 87, endPoint x: 157, endPoint y: 86, distance: 48.7
click at [169, 87] on div at bounding box center [159, 97] width 159 height 114
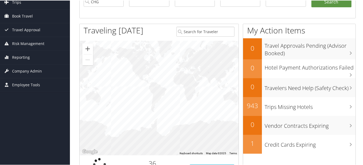
drag, startPoint x: 211, startPoint y: 89, endPoint x: 100, endPoint y: 80, distance: 112.0
click at [120, 83] on div at bounding box center [159, 97] width 159 height 114
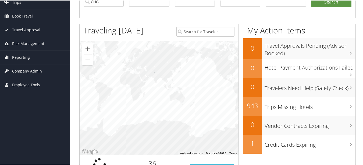
drag, startPoint x: 161, startPoint y: 84, endPoint x: 105, endPoint y: 83, distance: 55.9
click at [105, 84] on div at bounding box center [159, 97] width 159 height 114
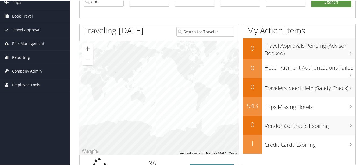
drag, startPoint x: 178, startPoint y: 83, endPoint x: 116, endPoint y: 81, distance: 61.9
click at [118, 81] on div at bounding box center [159, 97] width 159 height 114
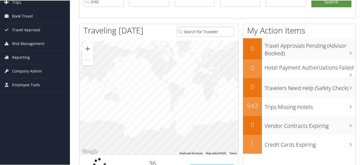
drag, startPoint x: 177, startPoint y: 81, endPoint x: 95, endPoint y: 80, distance: 81.8
click at [112, 81] on div at bounding box center [159, 97] width 159 height 114
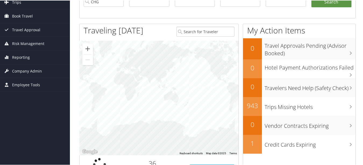
drag, startPoint x: 175, startPoint y: 79, endPoint x: 111, endPoint y: 79, distance: 64.5
click at [111, 79] on div at bounding box center [159, 97] width 159 height 114
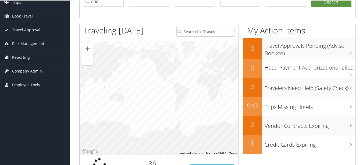
drag, startPoint x: 194, startPoint y: 78, endPoint x: 129, endPoint y: 79, distance: 64.8
click at [130, 79] on div at bounding box center [159, 97] width 159 height 114
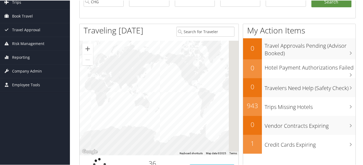
drag, startPoint x: 193, startPoint y: 79, endPoint x: 102, endPoint y: 82, distance: 90.9
click at [107, 83] on div at bounding box center [159, 97] width 159 height 114
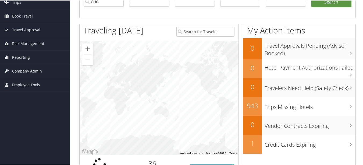
drag
click at [150, 83] on div at bounding box center [159, 97] width 159 height 114
click at [168, 87] on div at bounding box center [159, 97] width 159 height 114
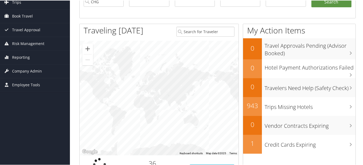
click at [130, 87] on div at bounding box center [159, 97] width 159 height 114
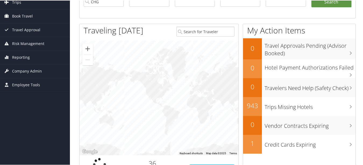
click at [171, 125] on div at bounding box center [159, 97] width 159 height 114
click at [86, 90] on div at bounding box center [159, 97] width 159 height 114
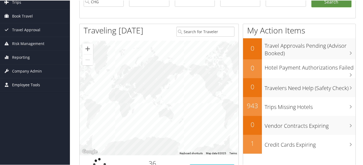
click at [103, 84] on div at bounding box center [159, 97] width 159 height 114
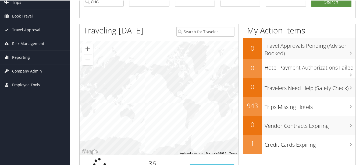
click at [150, 83] on div at bounding box center [159, 97] width 159 height 114
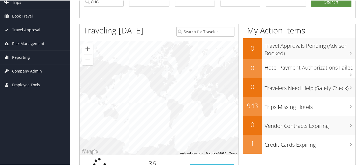
click at [187, 80] on div at bounding box center [159, 97] width 159 height 114
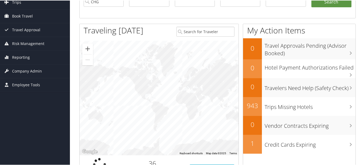
click at [108, 84] on div at bounding box center [159, 97] width 159 height 114
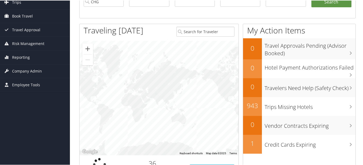
click at [141, 84] on div at bounding box center [159, 97] width 159 height 114
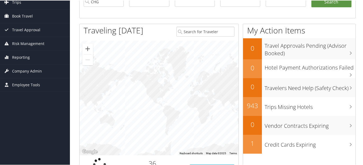
click at [195, 87] on div at bounding box center [159, 97] width 159 height 114
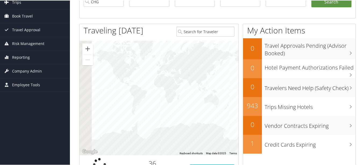
click at [81, 93] on div at bounding box center [159, 97] width 159 height 114
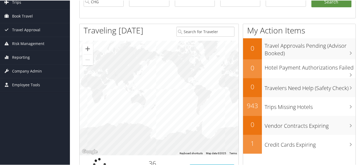
click at [133, 96] on div at bounding box center [159, 97] width 159 height 114
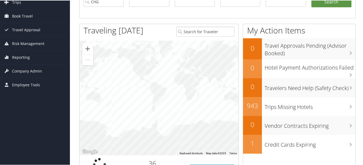
click at [158, 89] on div at bounding box center [159, 97] width 159 height 114
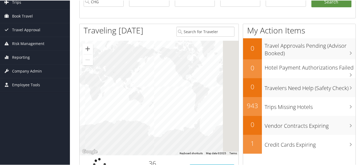
click at [129, 83] on div at bounding box center [159, 97] width 159 height 114
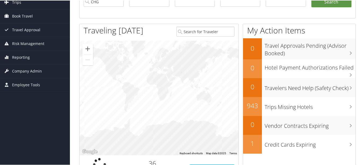
click at [155, 82] on div at bounding box center [159, 97] width 159 height 114
click at [101, 82] on div at bounding box center [159, 97] width 159 height 114
click at [171, 88] on div at bounding box center [159, 97] width 159 height 114
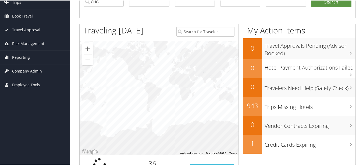
click at [138, 89] on div at bounding box center [159, 97] width 159 height 114
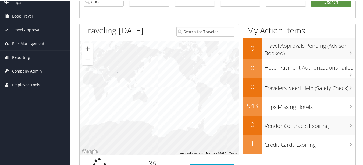
click at [177, 89] on div at bounding box center [159, 97] width 159 height 114
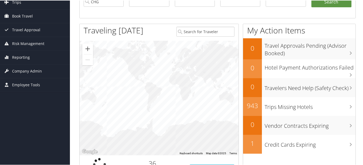
click at [110, 89] on div at bounding box center [159, 97] width 159 height 114
click at [127, 93] on div at bounding box center [159, 97] width 159 height 114
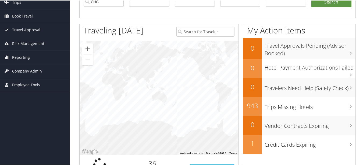
click at [128, 89] on div at bounding box center [159, 97] width 159 height 114
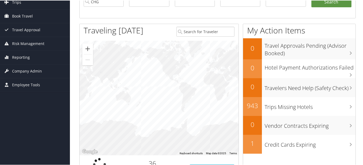
click at [201, 92] on div at bounding box center [159, 97] width 159 height 114
click at [165, 88] on div at bounding box center [159, 97] width 159 height 114
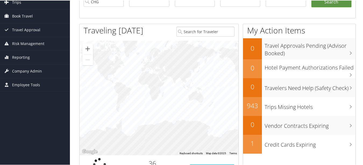
click at [107, 90] on div at bounding box center [159, 97] width 159 height 114
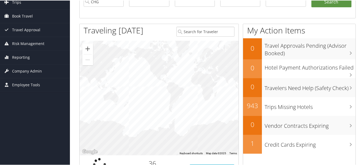
click at [113, 88] on div at bounding box center [159, 97] width 159 height 114
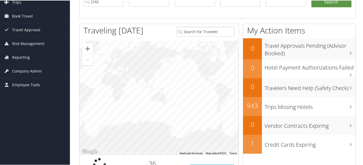
click at [103, 104] on div at bounding box center [159, 97] width 159 height 114
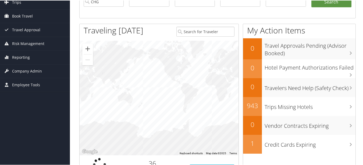
click at [133, 94] on div at bounding box center [159, 97] width 159 height 114
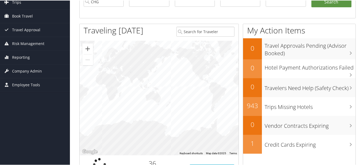
click at [167, 84] on div at bounding box center [159, 97] width 159 height 114
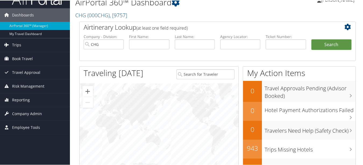
scroll to position [0, 0]
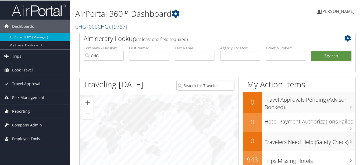
drag, startPoint x: 188, startPoint y: 127, endPoint x: 139, endPoint y: 104, distance: 54.7
click at [142, 107] on div at bounding box center [159, 151] width 159 height 114
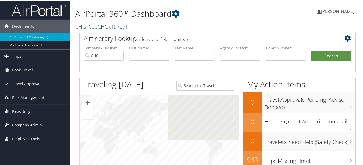
drag, startPoint x: 191, startPoint y: 111, endPoint x: 147, endPoint y: 103, distance: 44.5
click at [147, 103] on div at bounding box center [159, 151] width 159 height 114
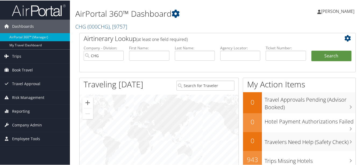
drag, startPoint x: 198, startPoint y: 118, endPoint x: 147, endPoint y: 116, distance: 50.9
click at [149, 116] on div at bounding box center [159, 151] width 159 height 114
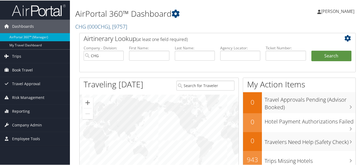
drag, startPoint x: 204, startPoint y: 124, endPoint x: 137, endPoint y: 119, distance: 67.9
click at [150, 122] on div at bounding box center [159, 151] width 159 height 114
drag, startPoint x: 193, startPoint y: 124, endPoint x: 122, endPoint y: 119, distance: 71.2
click at [132, 120] on div at bounding box center [159, 151] width 159 height 114
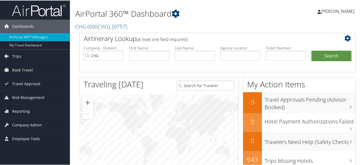
drag, startPoint x: 220, startPoint y: 122, endPoint x: 119, endPoint y: 112, distance: 101.8
click at [157, 116] on div at bounding box center [159, 151] width 159 height 114
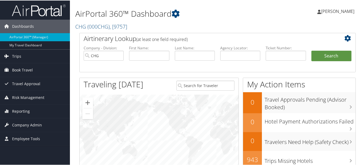
drag, startPoint x: 203, startPoint y: 116, endPoint x: 113, endPoint y: 113, distance: 90.2
click at [162, 116] on div at bounding box center [159, 151] width 159 height 114
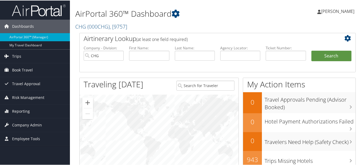
drag, startPoint x: 187, startPoint y: 120, endPoint x: 99, endPoint y: 114, distance: 87.6
click at [112, 116] on div at bounding box center [159, 151] width 159 height 114
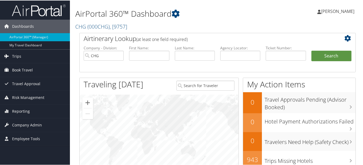
drag, startPoint x: 160, startPoint y: 121, endPoint x: 81, endPoint y: 121, distance: 78.3
click at [120, 123] on div at bounding box center [159, 151] width 159 height 114
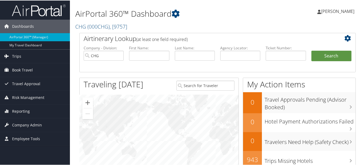
drag, startPoint x: 154, startPoint y: 123, endPoint x: 89, endPoint y: 123, distance: 64.8
click at [131, 123] on div at bounding box center [159, 151] width 159 height 114
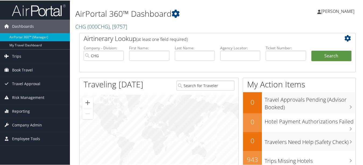
drag, startPoint x: 160, startPoint y: 131, endPoint x: 115, endPoint y: 136, distance: 45.1
click at [126, 136] on div at bounding box center [159, 151] width 159 height 114
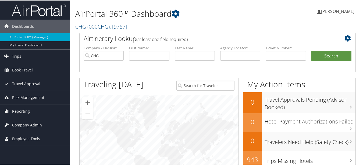
drag, startPoint x: 194, startPoint y: 137, endPoint x: 95, endPoint y: 137, distance: 98.4
click at [162, 137] on div at bounding box center [159, 151] width 159 height 114
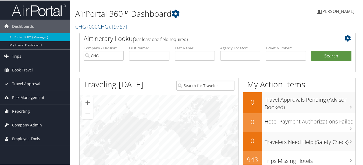
drag, startPoint x: 190, startPoint y: 150, endPoint x: 77, endPoint y: 150, distance: 113.2
click at [146, 150] on div at bounding box center [159, 151] width 159 height 114
drag, startPoint x: 175, startPoint y: 159, endPoint x: 168, endPoint y: 120, distance: 39.4
click at [168, 120] on div at bounding box center [159, 151] width 159 height 114
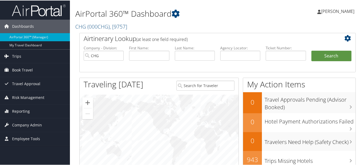
drag, startPoint x: 201, startPoint y: 144, endPoint x: 71, endPoint y: 128, distance: 130.3
click at [109, 129] on div at bounding box center [159, 151] width 159 height 114
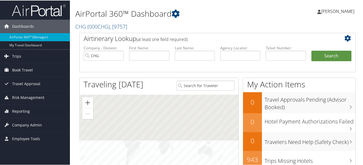
drag, startPoint x: 181, startPoint y: 127, endPoint x: 103, endPoint y: 120, distance: 78.5
click at [139, 120] on div at bounding box center [159, 151] width 159 height 114
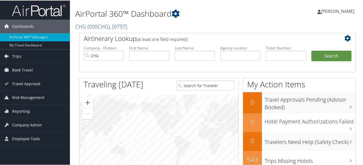
drag, startPoint x: 164, startPoint y: 124, endPoint x: 120, endPoint y: 120, distance: 43.7
click at [126, 120] on div at bounding box center [159, 151] width 159 height 114
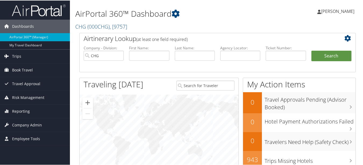
drag, startPoint x: 199, startPoint y: 123, endPoint x: 151, endPoint y: 123, distance: 47.9
click at [175, 120] on div at bounding box center [159, 151] width 159 height 114
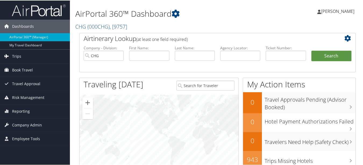
click at [166, 121] on div at bounding box center [159, 151] width 159 height 114
drag, startPoint x: 224, startPoint y: 122, endPoint x: 204, endPoint y: 121, distance: 19.9
click at [204, 121] on div at bounding box center [159, 151] width 159 height 114
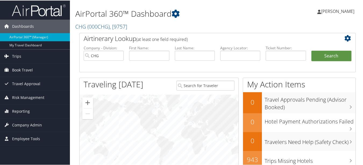
drag, startPoint x: 219, startPoint y: 122, endPoint x: 165, endPoint y: 123, distance: 54.9
click at [184, 123] on div at bounding box center [159, 151] width 159 height 114
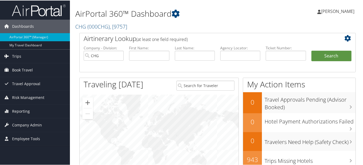
drag, startPoint x: 205, startPoint y: 121, endPoint x: 103, endPoint y: 120, distance: 102.2
click at [123, 120] on div at bounding box center [159, 151] width 159 height 114
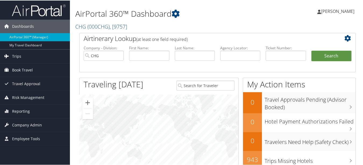
drag, startPoint x: 211, startPoint y: 124, endPoint x: 148, endPoint y: 117, distance: 63.6
click at [173, 118] on div at bounding box center [159, 151] width 159 height 114
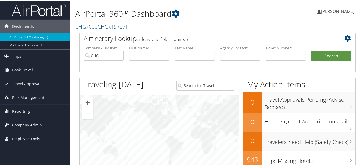
drag, startPoint x: 222, startPoint y: 116, endPoint x: 181, endPoint y: 111, distance: 40.9
click at [201, 113] on div at bounding box center [159, 151] width 159 height 114
click at [214, 112] on div at bounding box center [159, 151] width 159 height 114
